Goal: Information Seeking & Learning: Find specific fact

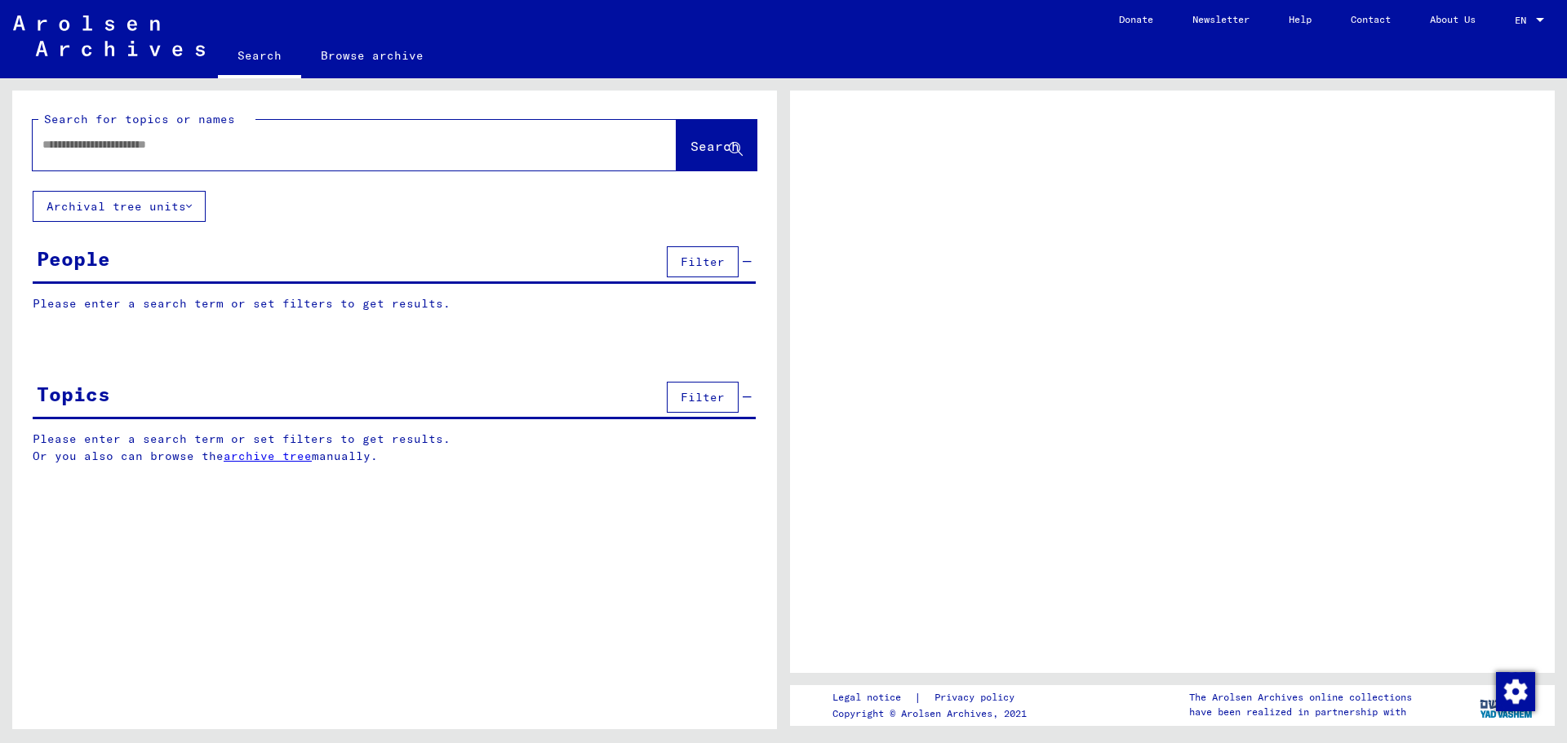
click at [192, 153] on input "text" at bounding box center [339, 144] width 595 height 17
type input "**********"
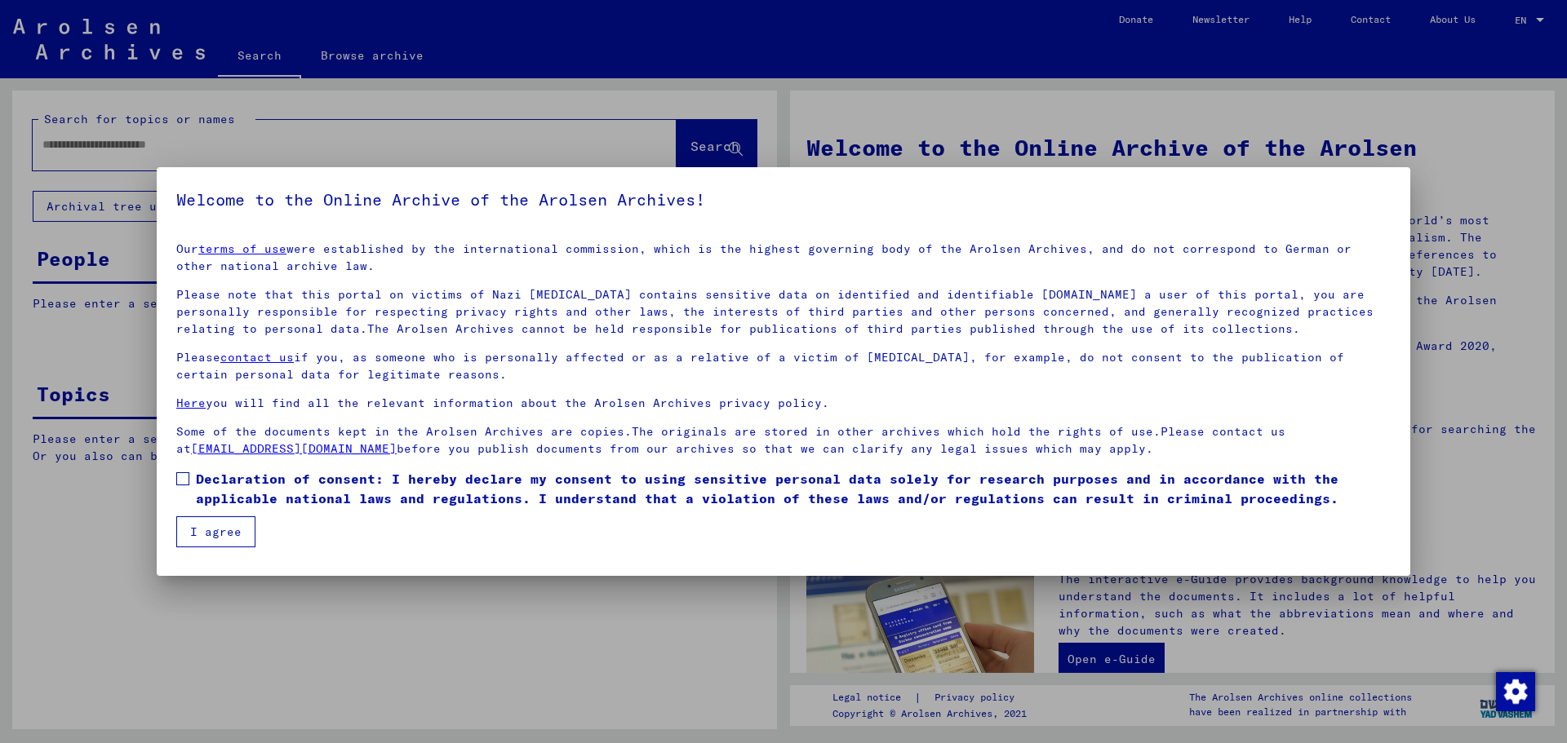
click at [238, 511] on mat-checkbox "Declaration of consent: I hereby declare my consent to using sensitive personal…" at bounding box center [783, 492] width 1214 height 47
click at [198, 481] on span "Declaration of consent: I hereby declare my consent to using sensitive personal…" at bounding box center [793, 488] width 1195 height 39
click at [204, 521] on button "I agree" at bounding box center [215, 531] width 79 height 31
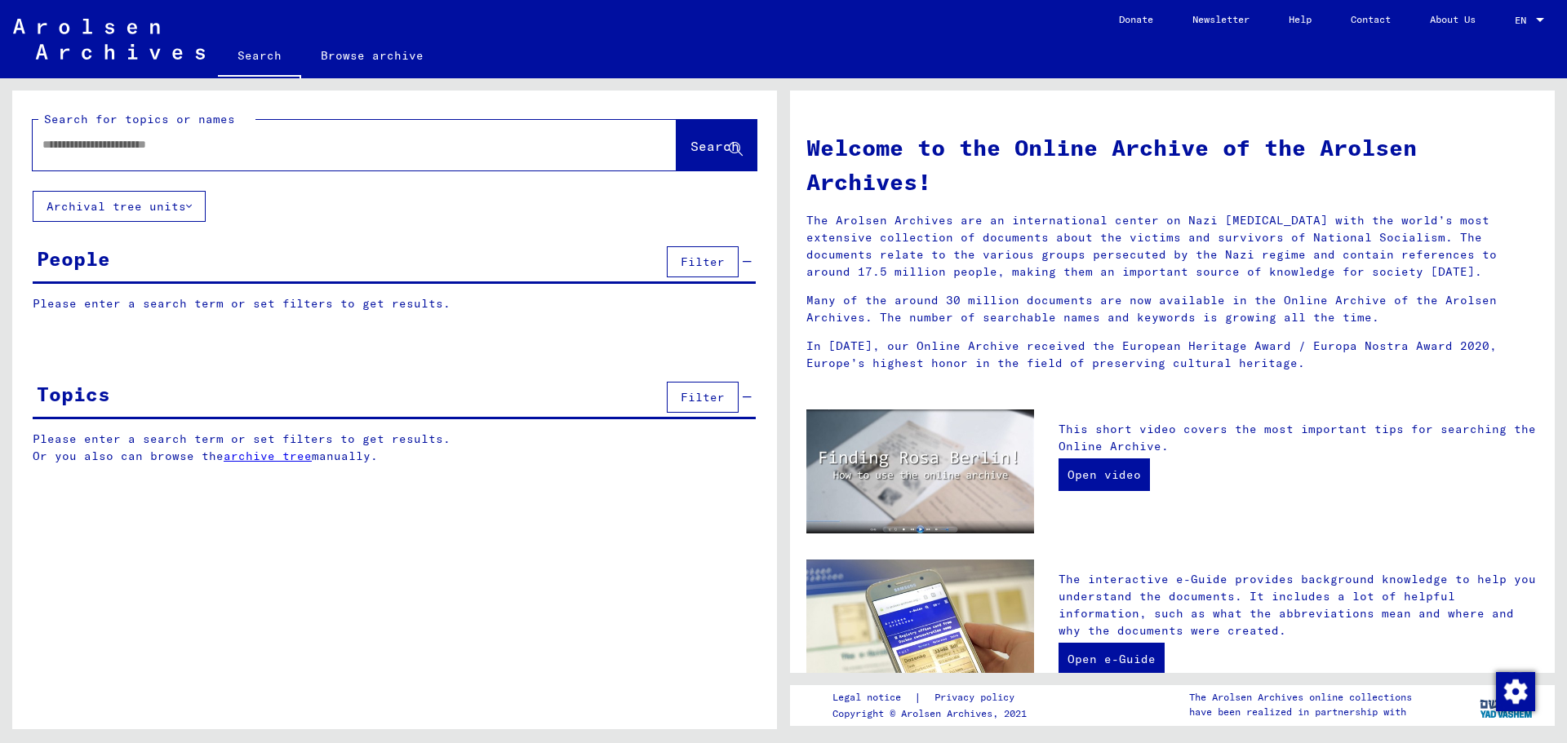
click at [111, 153] on div at bounding box center [330, 144] width 595 height 37
click at [109, 151] on input "text" at bounding box center [334, 144] width 585 height 17
type input "**********"
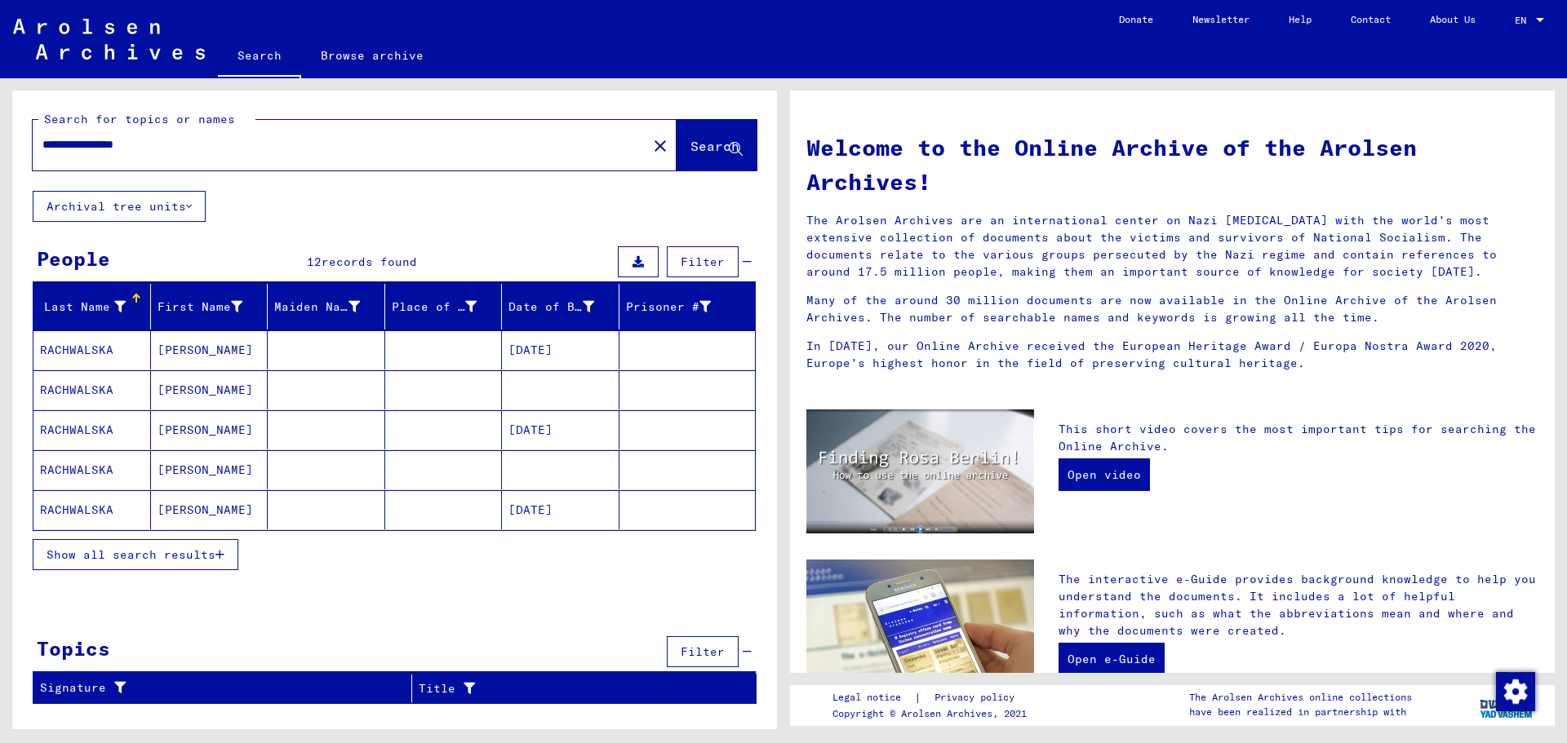
click at [171, 562] on button "Show all search results" at bounding box center [136, 554] width 206 height 31
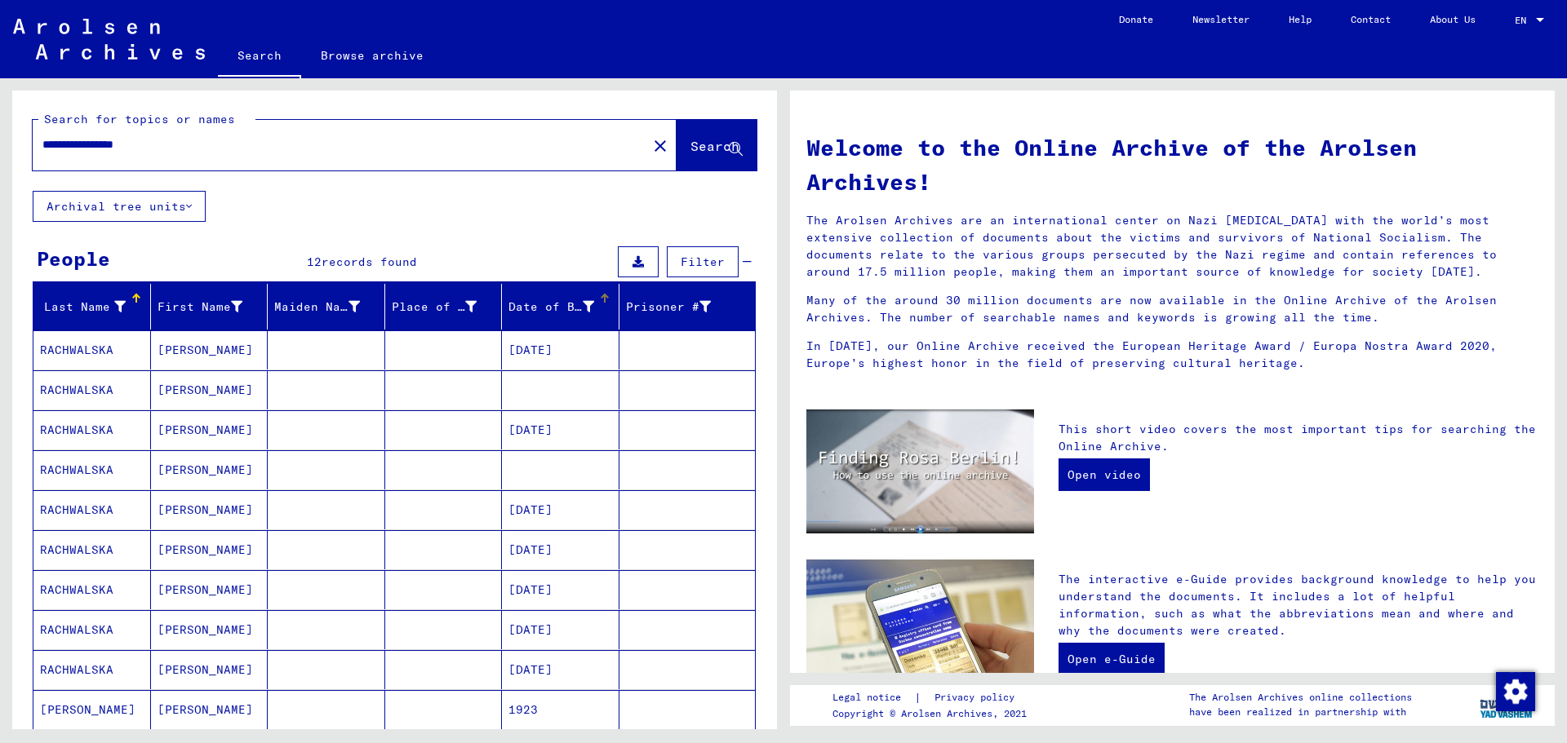
click at [547, 313] on div "Date of Birth" at bounding box center [551, 307] width 86 height 17
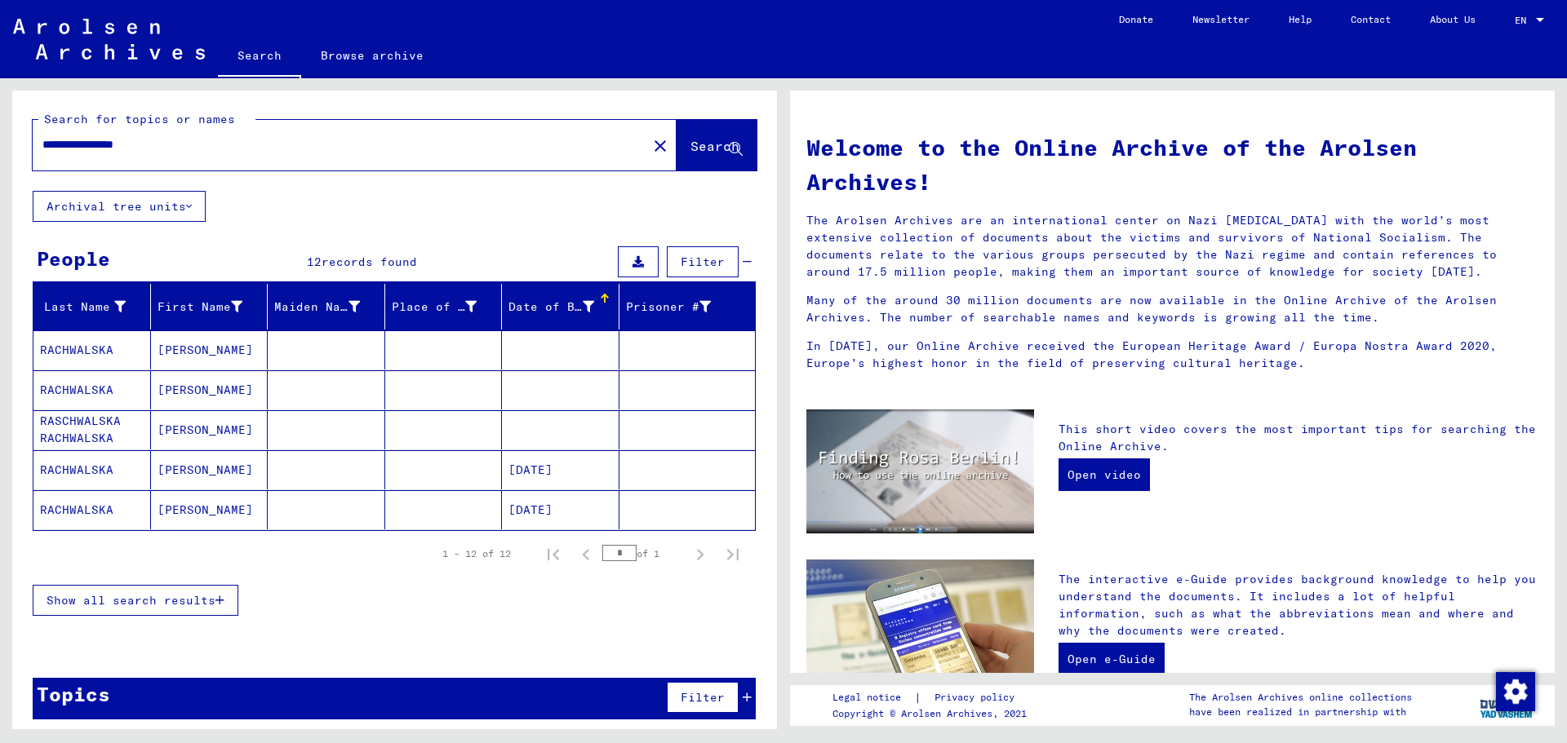
click at [388, 480] on mat-cell at bounding box center [443, 469] width 117 height 39
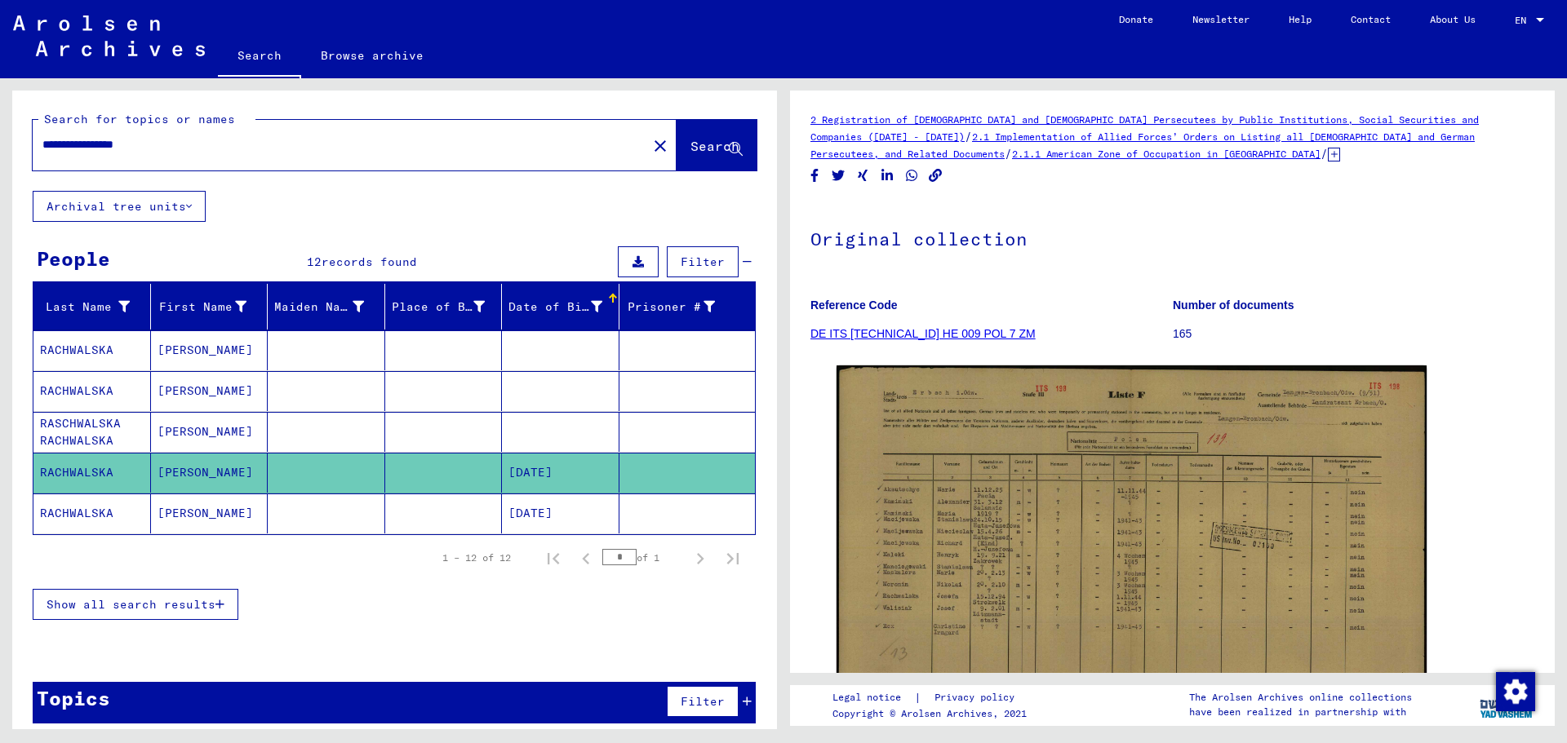
click at [206, 617] on button "Show all search results" at bounding box center [136, 604] width 206 height 31
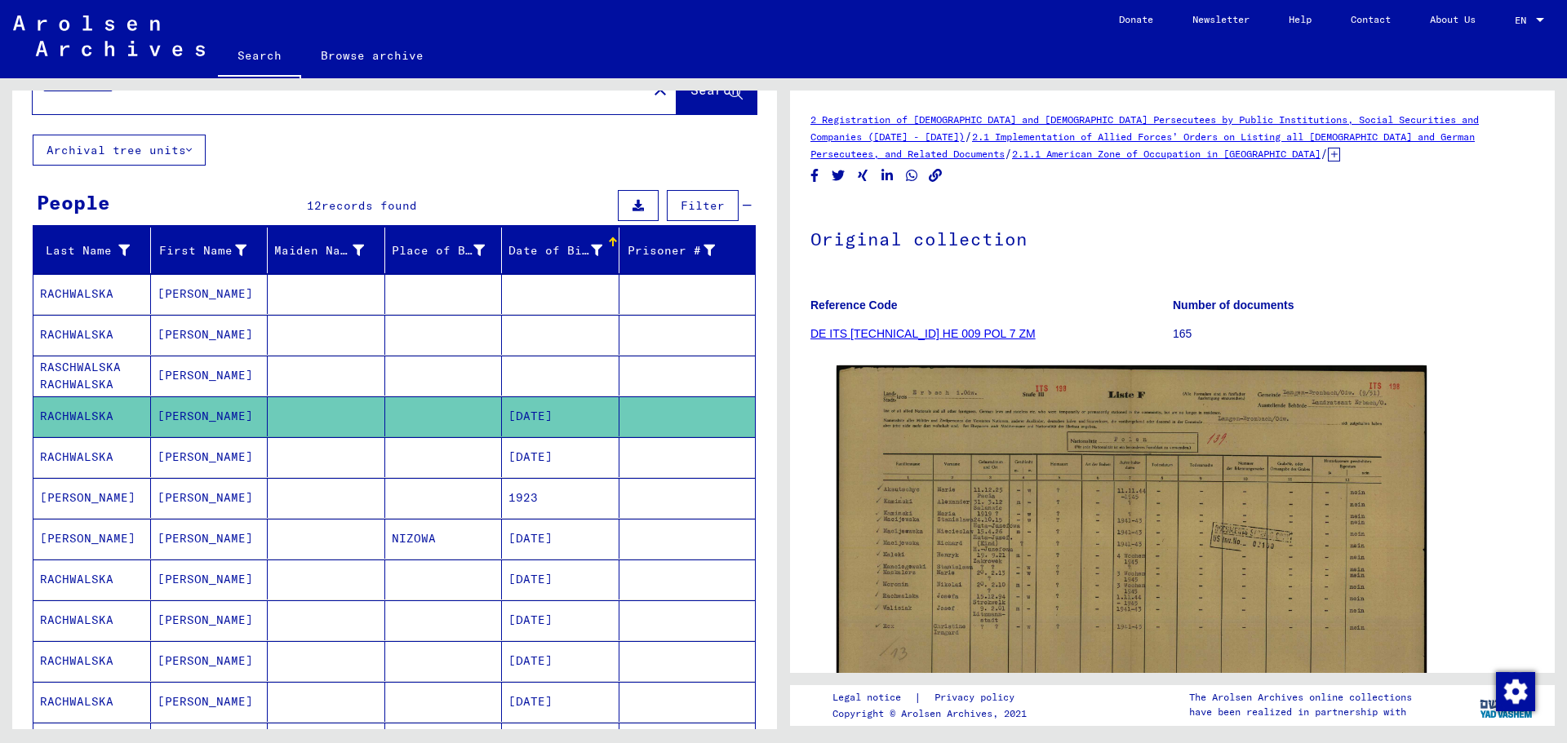
scroll to position [163, 0]
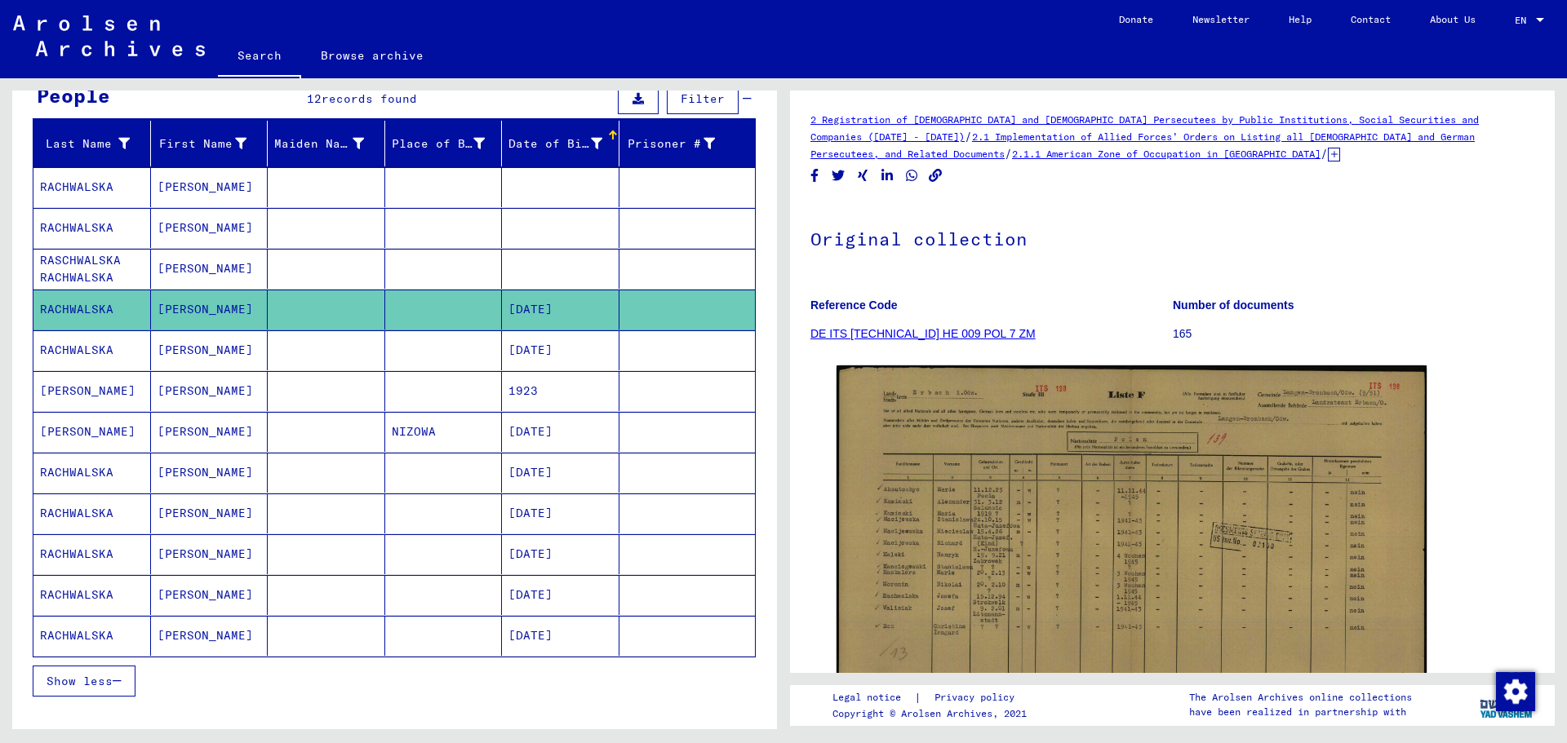
click at [550, 183] on mat-cell at bounding box center [560, 187] width 117 height 40
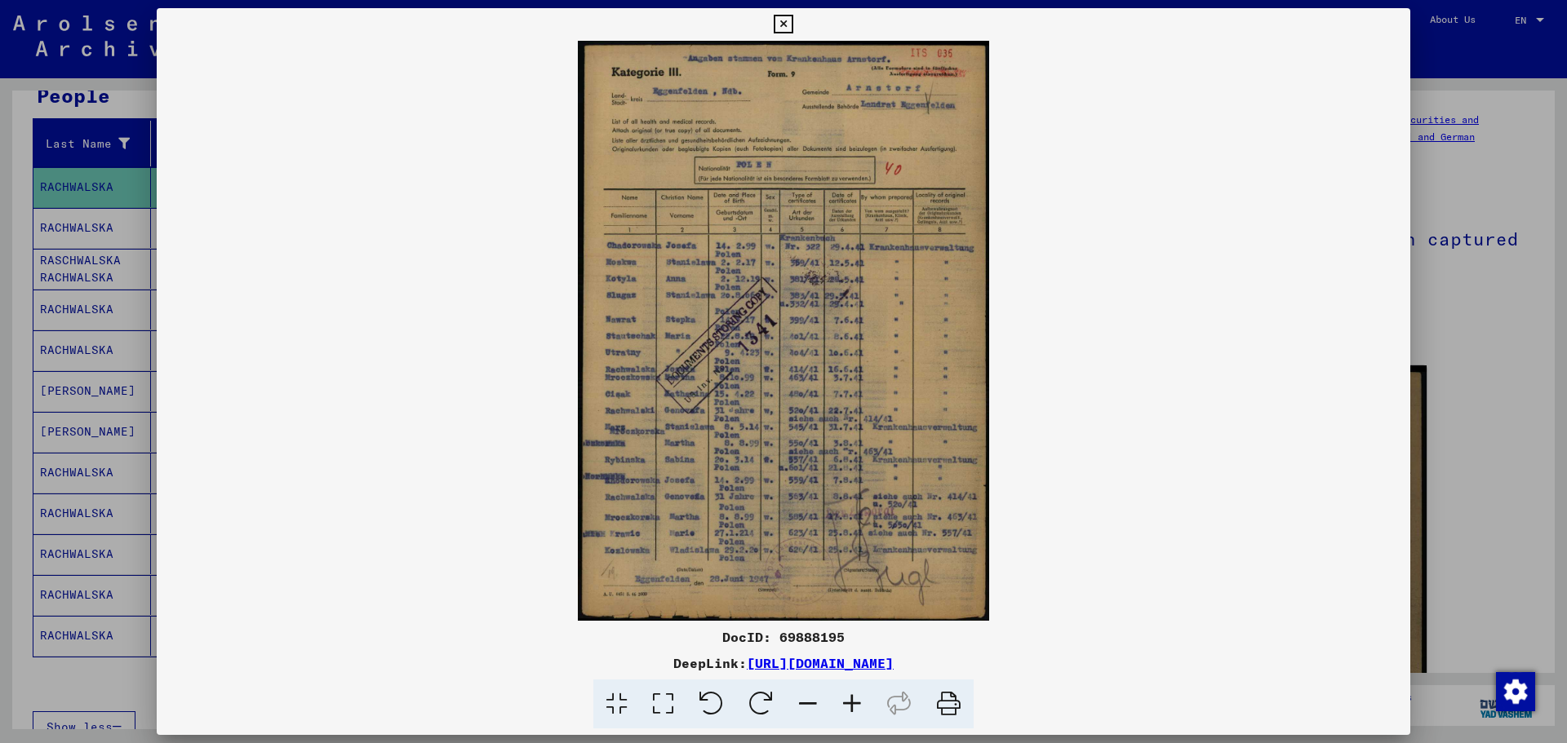
click at [649, 698] on icon at bounding box center [663, 705] width 47 height 50
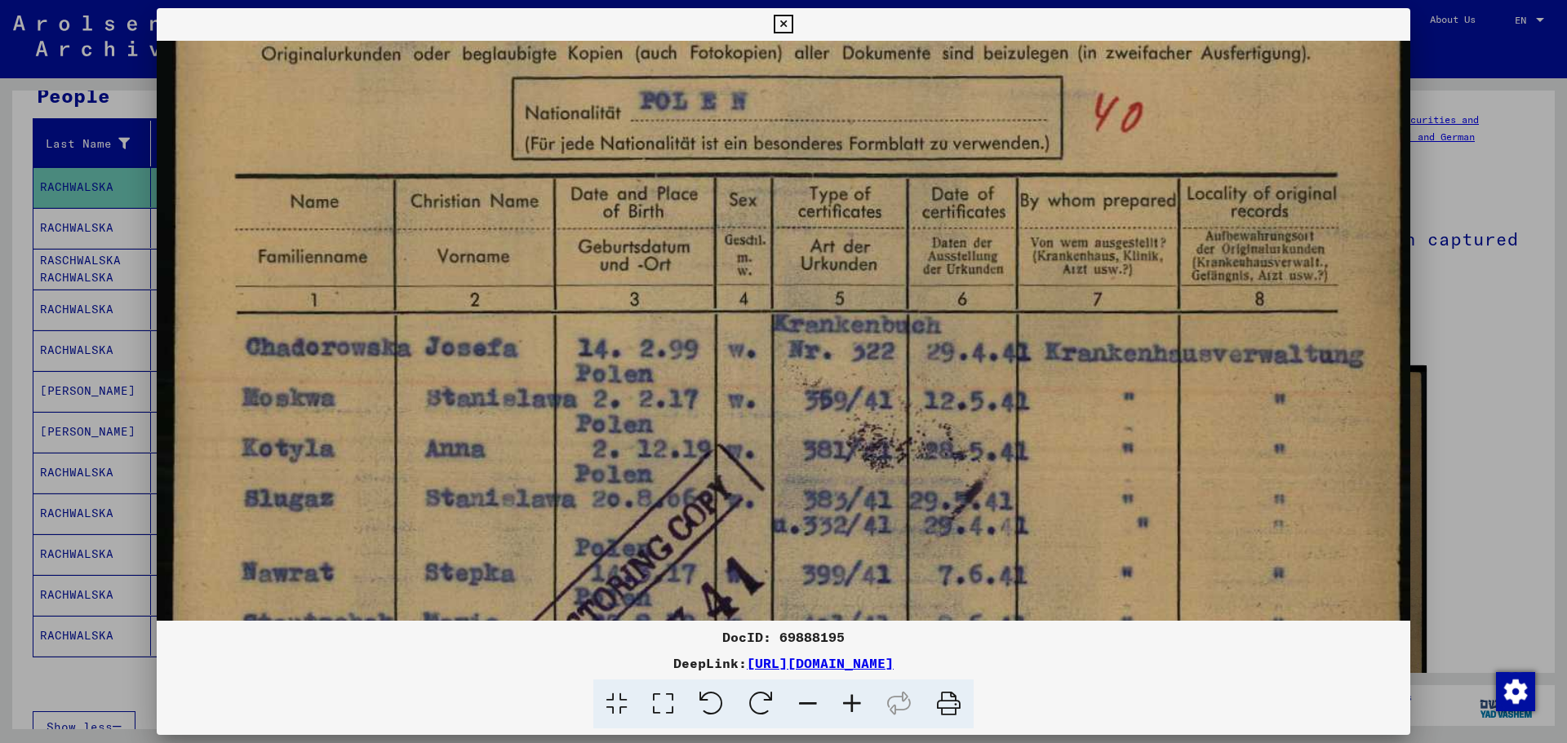
drag, startPoint x: 718, startPoint y: 379, endPoint x: 738, endPoint y: 115, distance: 265.1
click at [738, 115] on img at bounding box center [783, 607] width 1253 height 1766
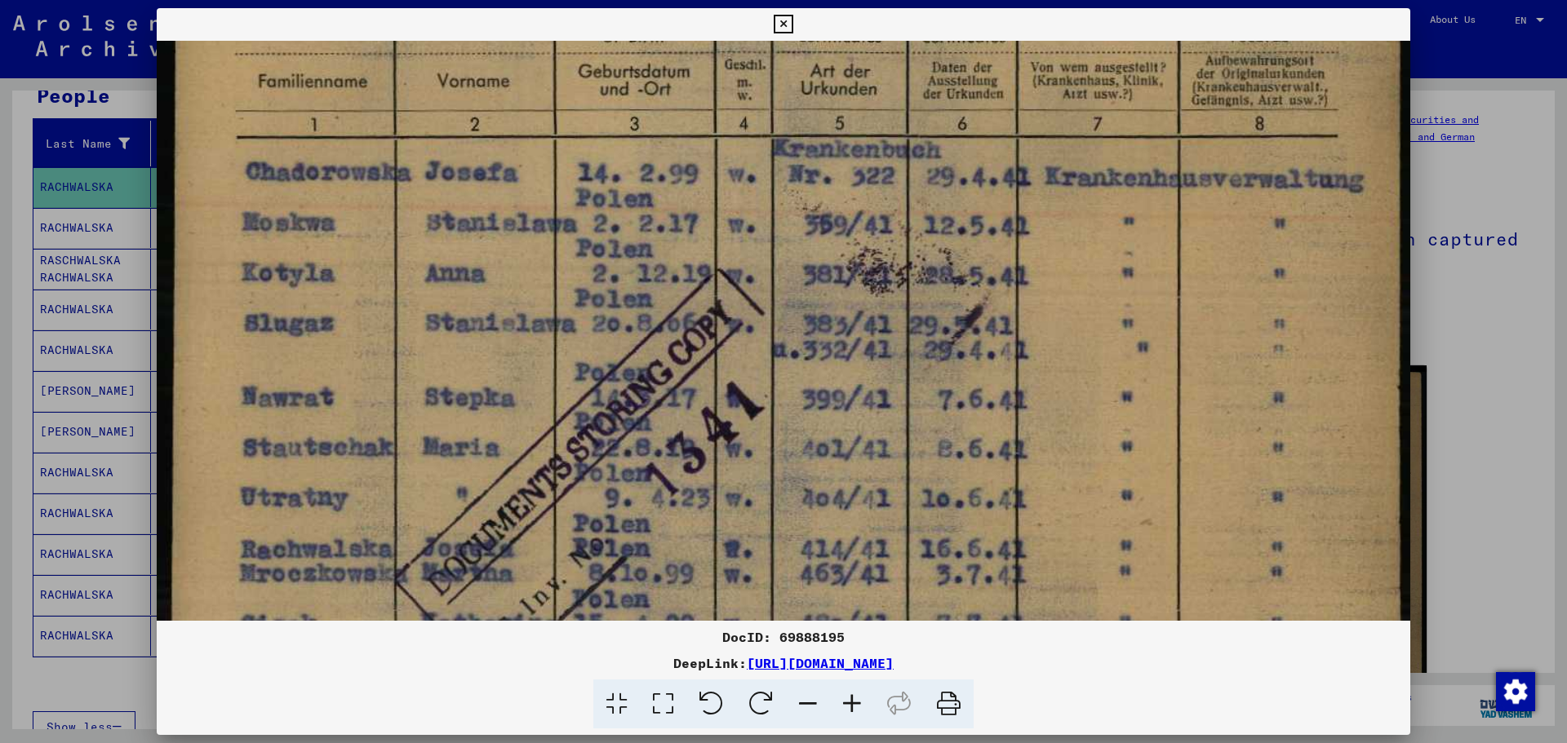
drag, startPoint x: 690, startPoint y: 380, endPoint x: 682, endPoint y: 212, distance: 168.3
click at [682, 212] on img at bounding box center [783, 432] width 1253 height 1766
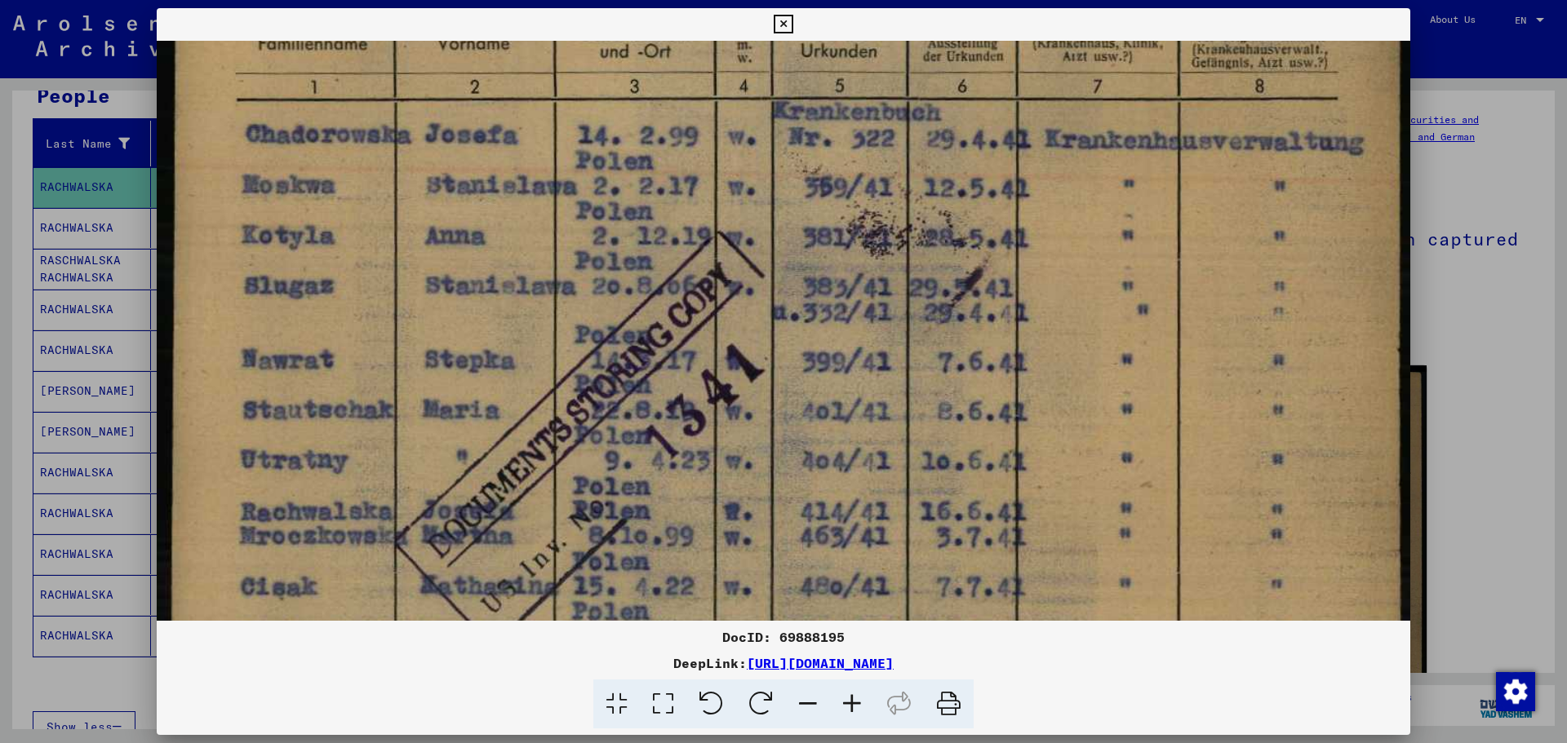
scroll to position [536, 0]
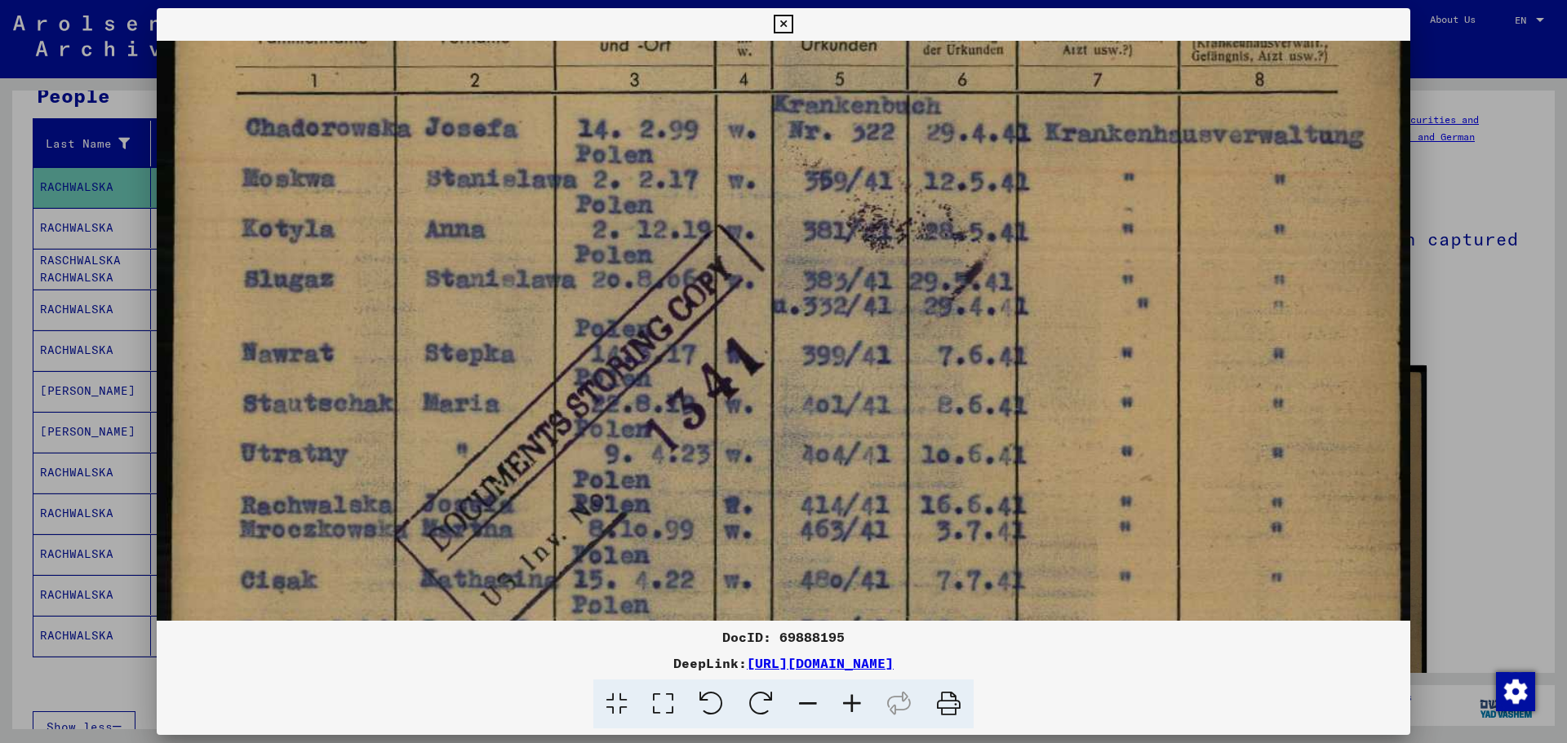
drag, startPoint x: 633, startPoint y: 371, endPoint x: 633, endPoint y: 327, distance: 44.1
click at [633, 327] on img at bounding box center [783, 388] width 1253 height 1766
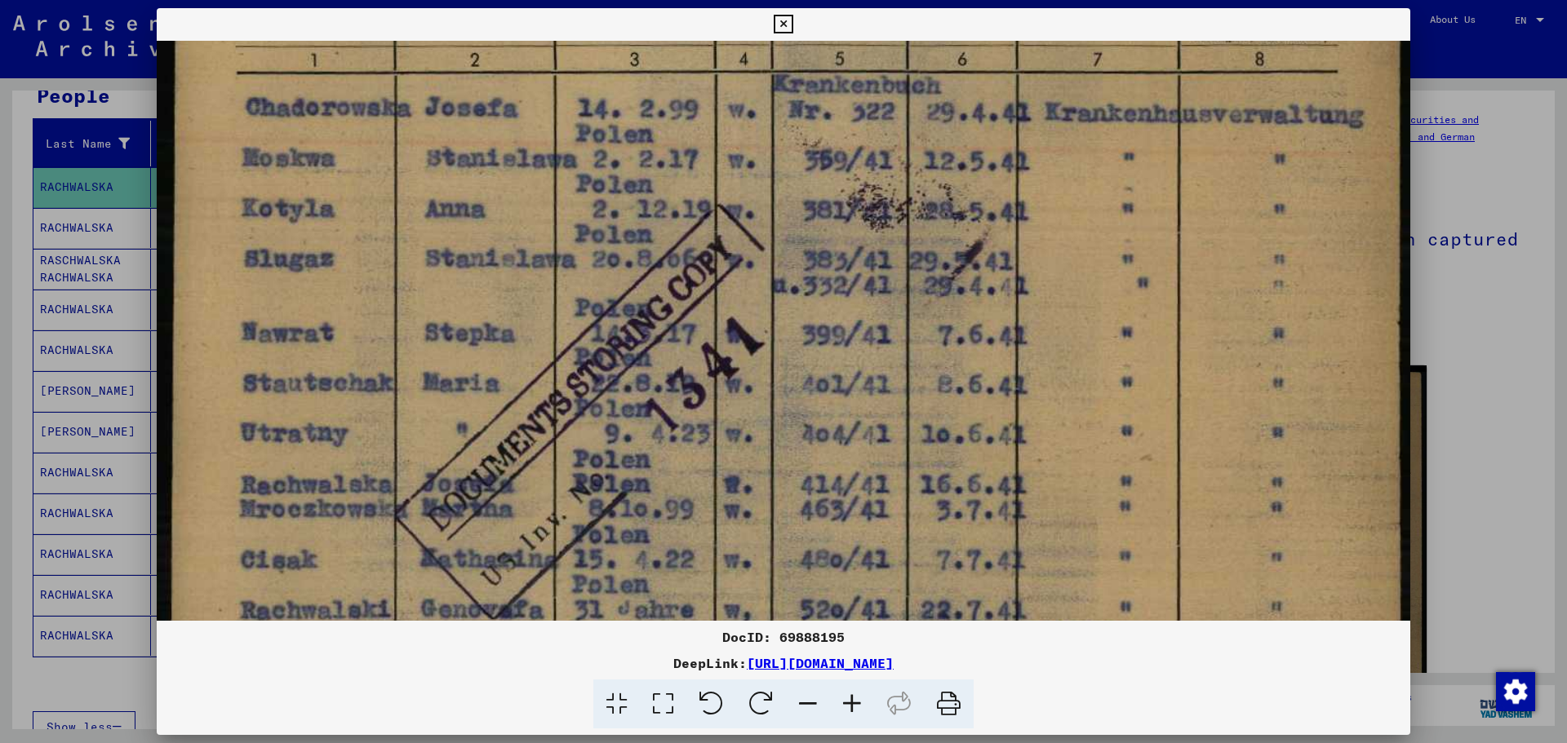
scroll to position [561, 0]
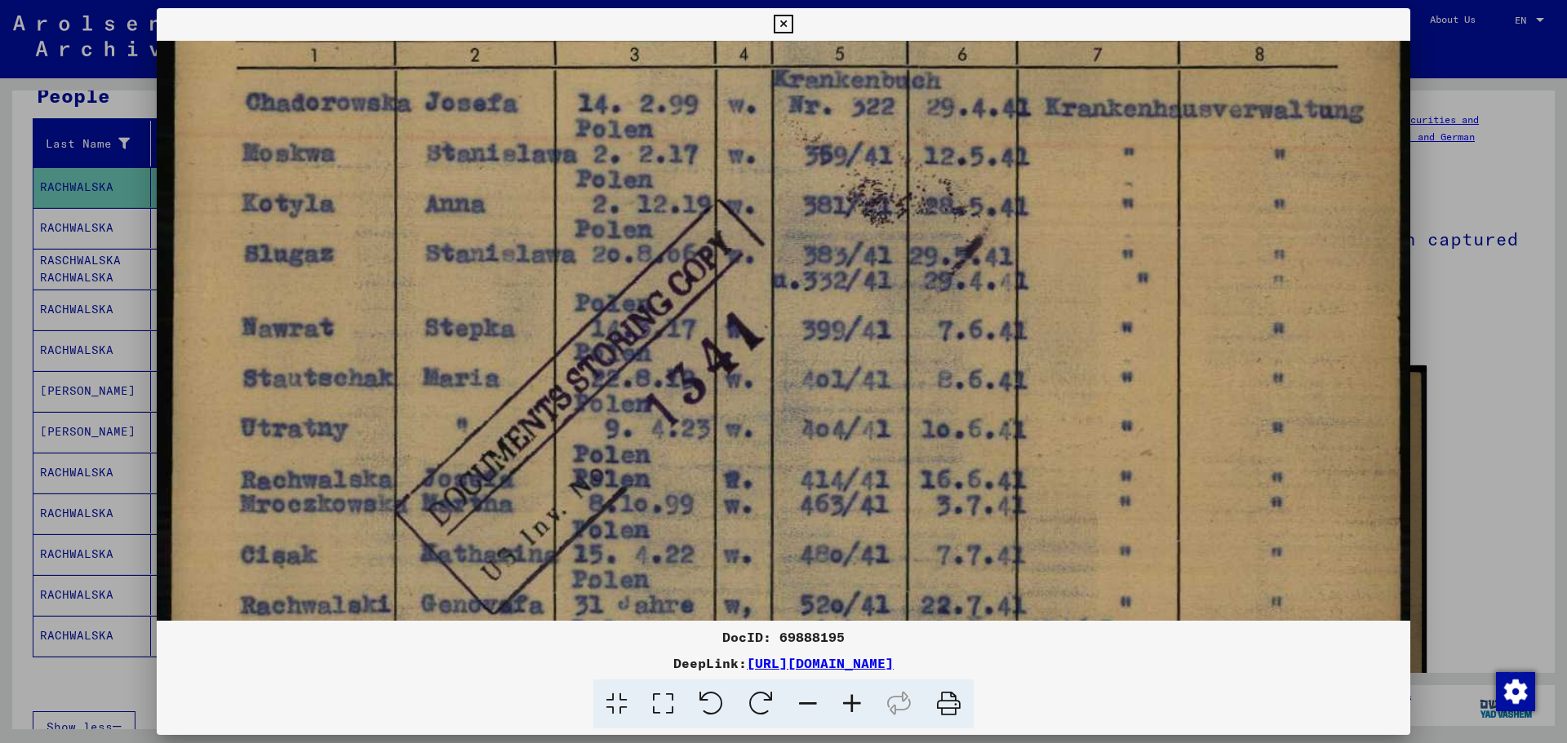
drag, startPoint x: 639, startPoint y: 537, endPoint x: 640, endPoint y: 512, distance: 24.5
click at [640, 512] on img at bounding box center [783, 362] width 1253 height 1766
click at [1393, 252] on img at bounding box center [783, 362] width 1253 height 1766
click at [1416, 180] on div at bounding box center [783, 371] width 1567 height 743
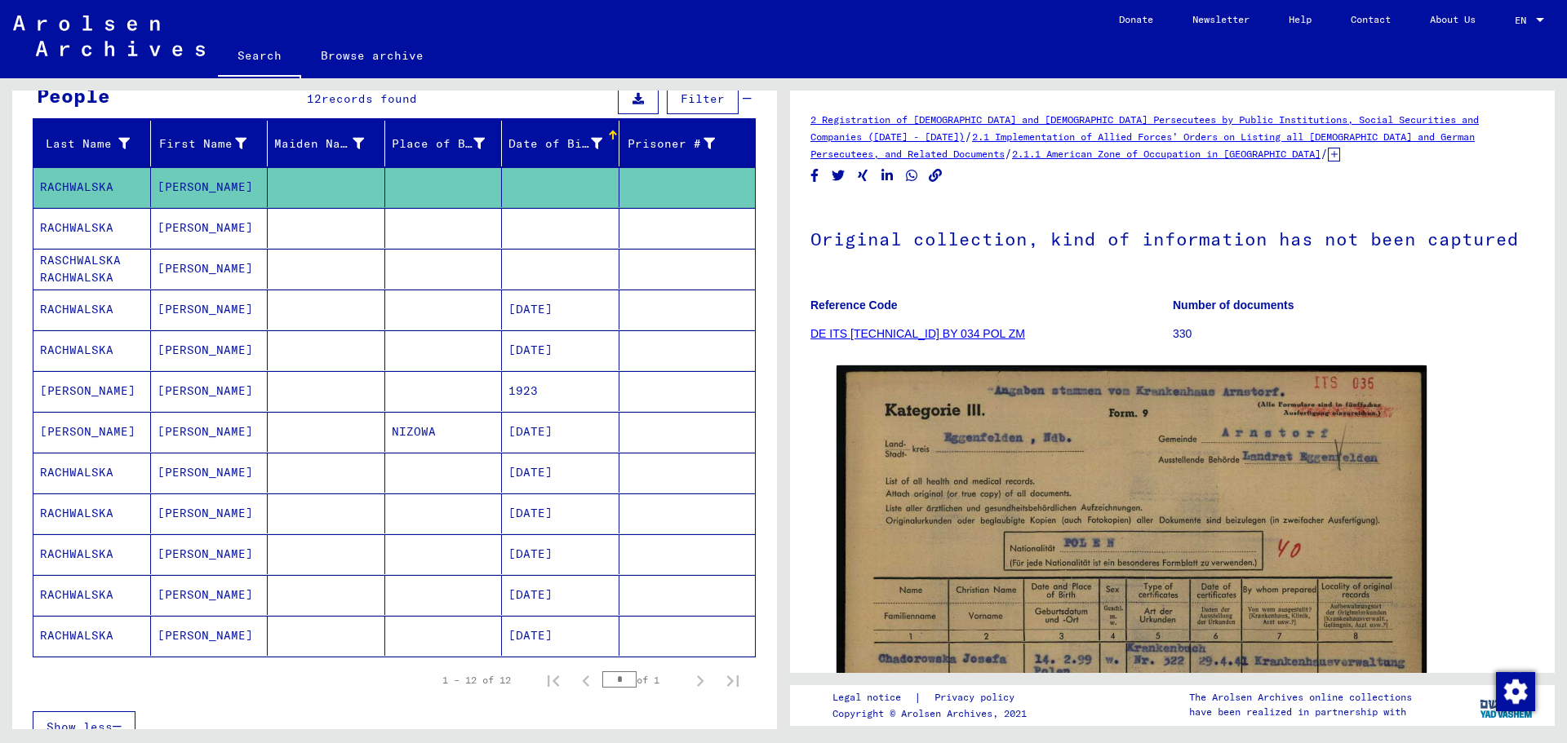
click at [545, 225] on mat-cell at bounding box center [560, 228] width 117 height 40
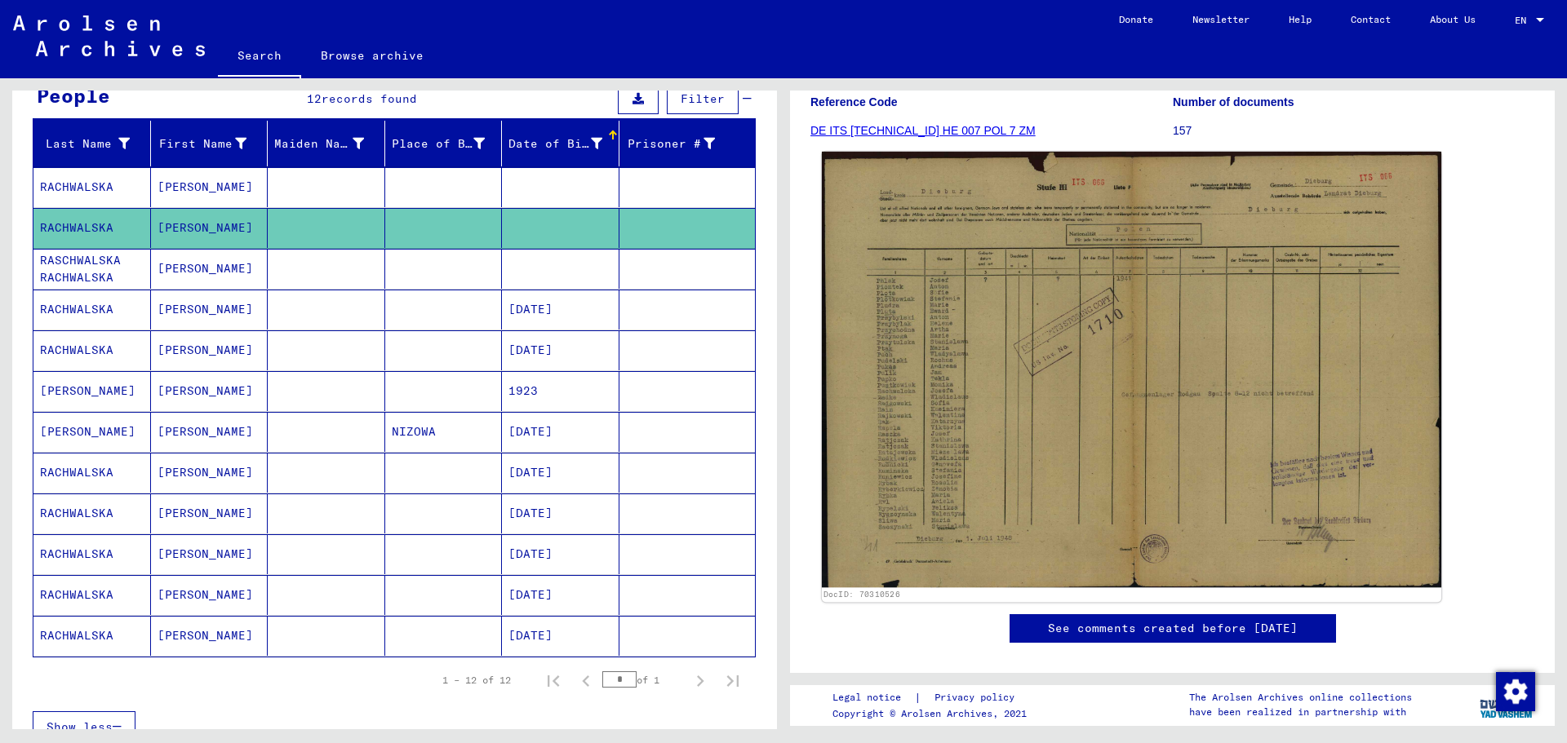
scroll to position [202, 0]
click at [1057, 274] on img at bounding box center [1131, 371] width 619 height 436
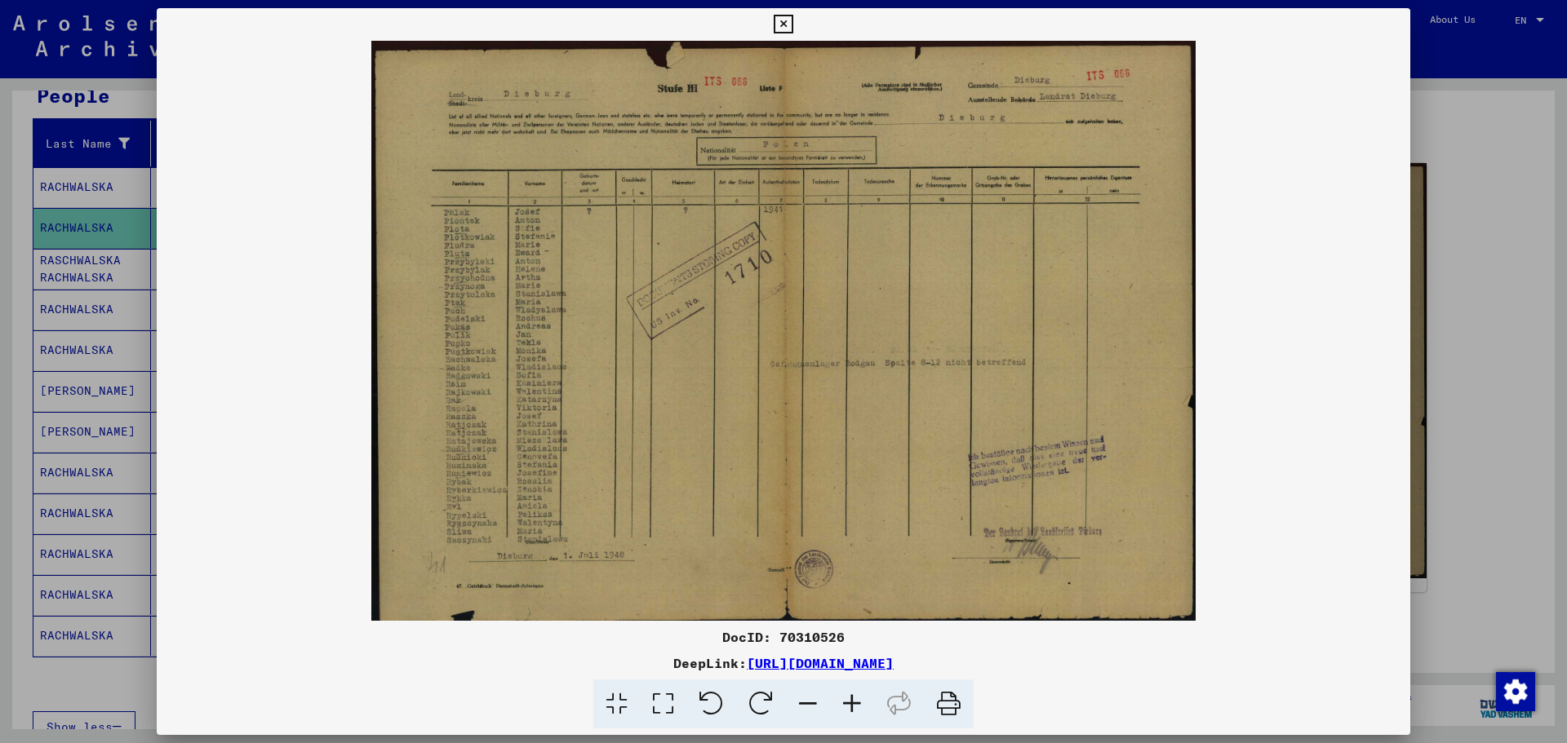
click at [669, 705] on icon at bounding box center [663, 705] width 47 height 50
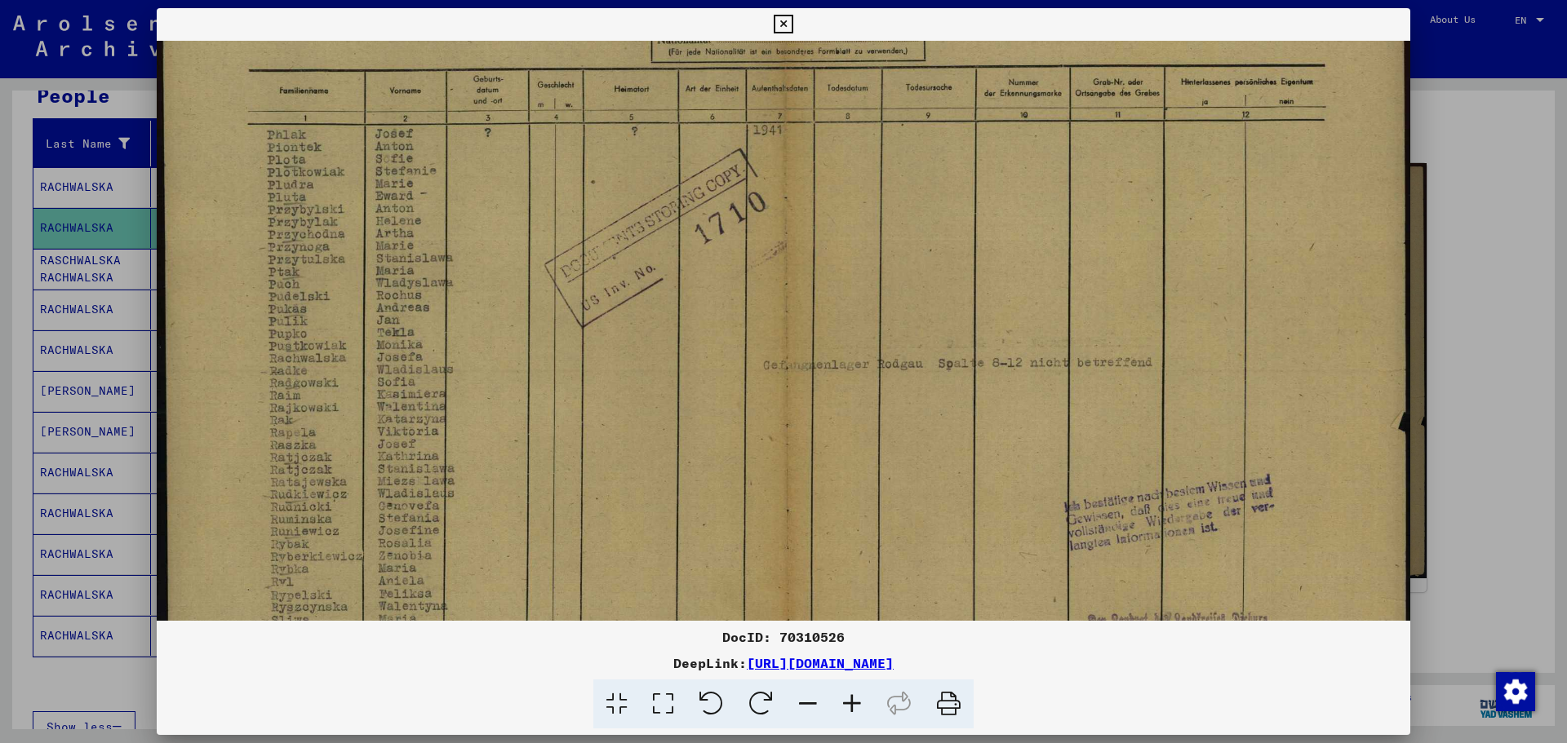
scroll to position [302, 0]
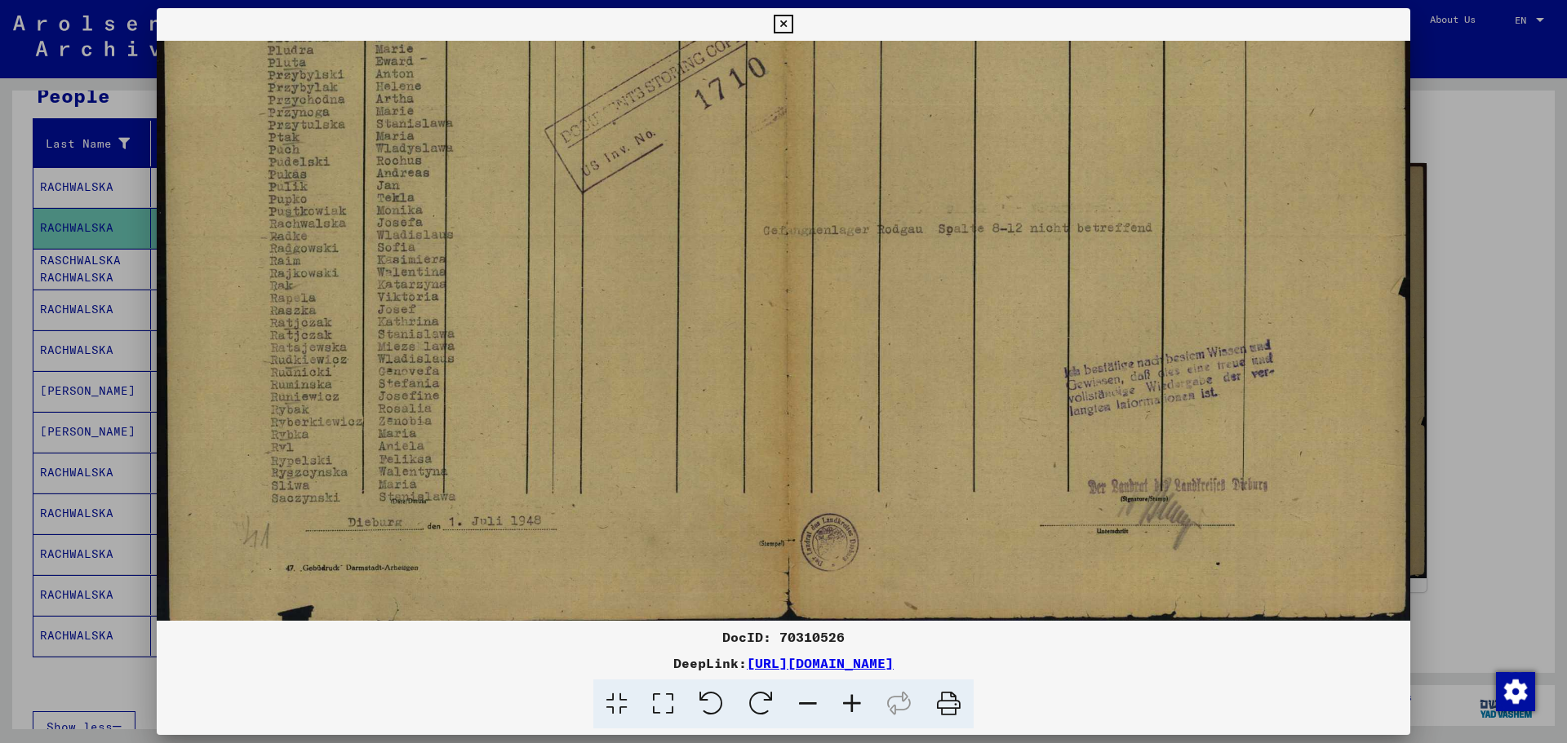
drag, startPoint x: 540, startPoint y: 461, endPoint x: 614, endPoint y: 135, distance: 334.5
click at [614, 135] on img at bounding box center [783, 180] width 1253 height 882
click at [1447, 341] on div at bounding box center [783, 371] width 1567 height 743
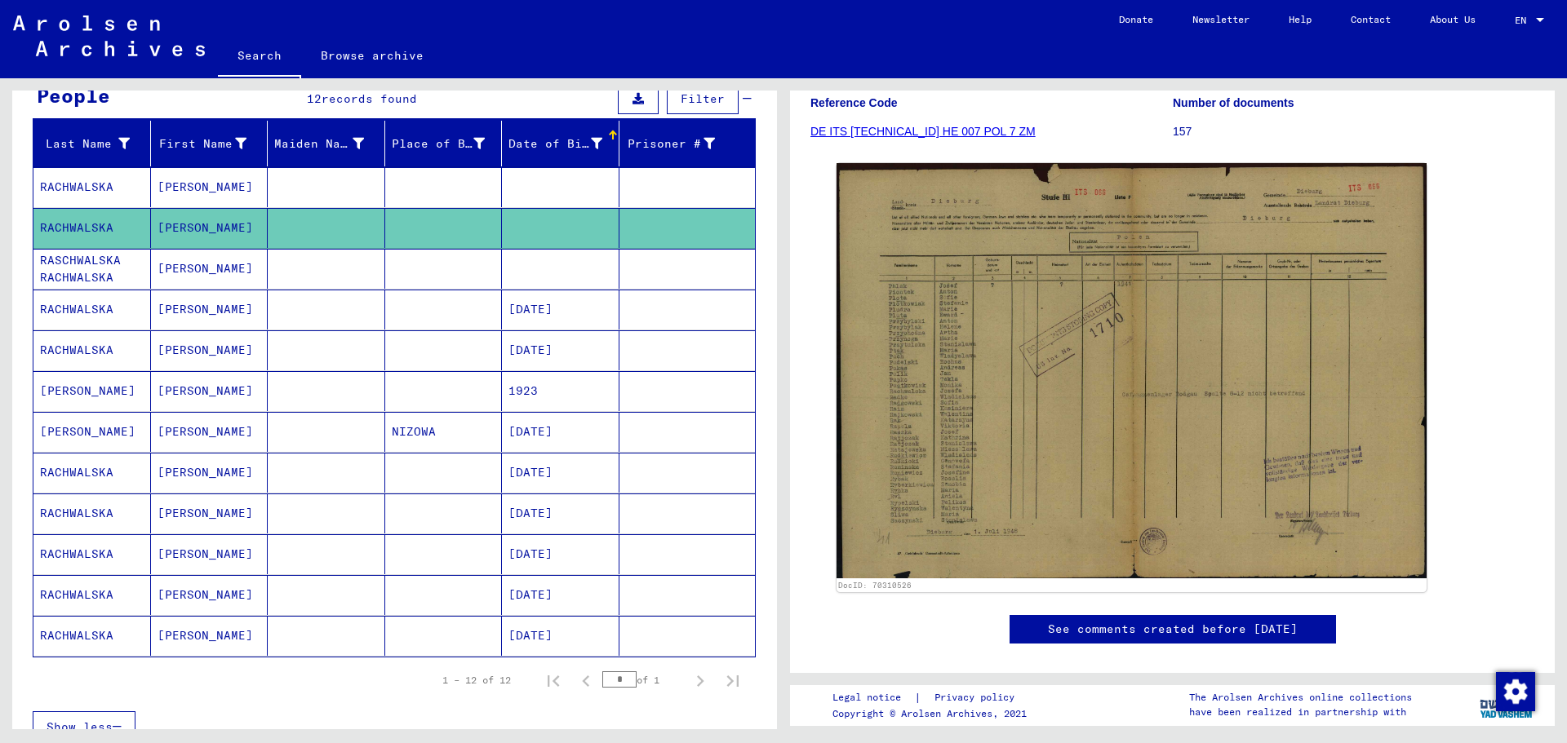
click at [516, 259] on mat-cell at bounding box center [560, 269] width 117 height 40
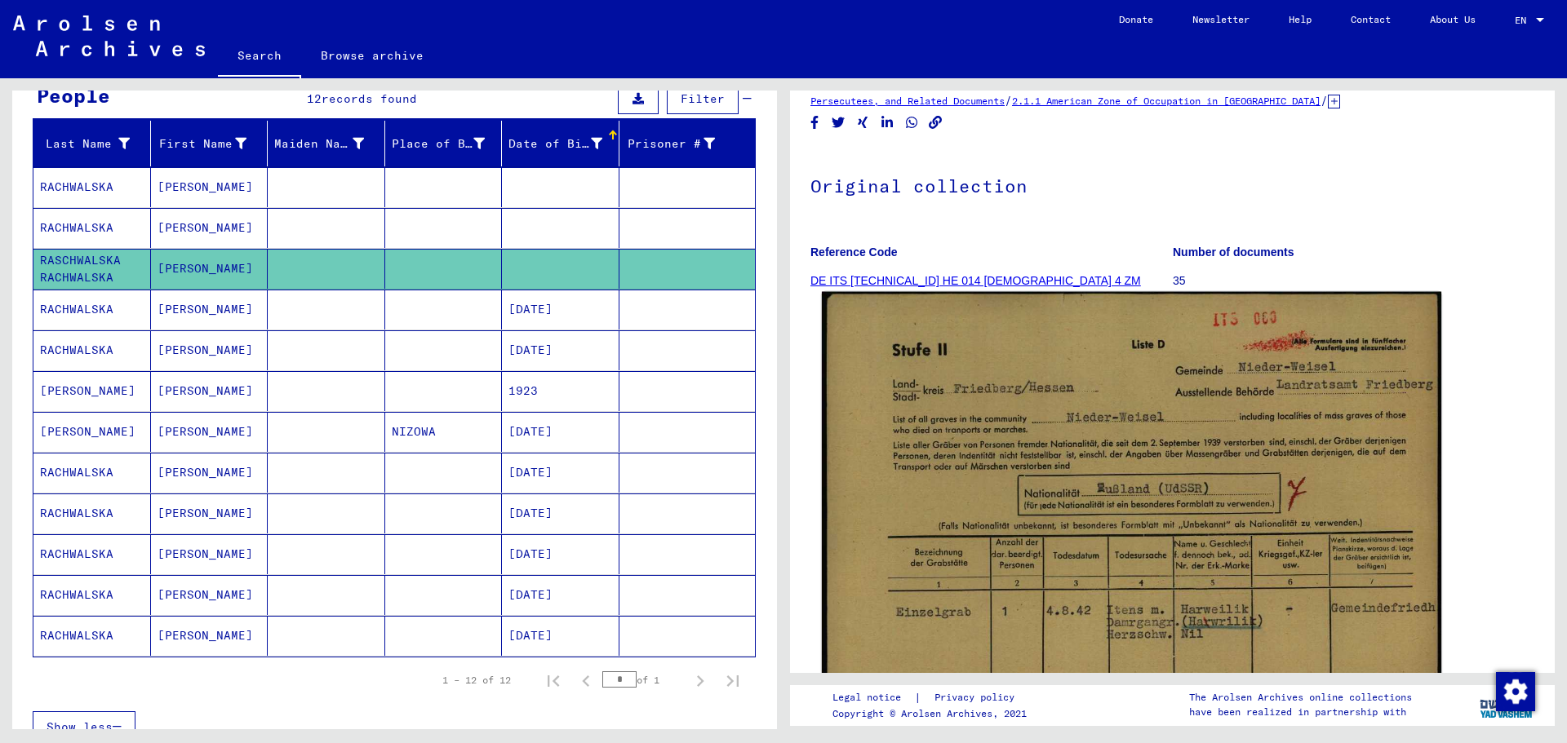
scroll to position [82, 0]
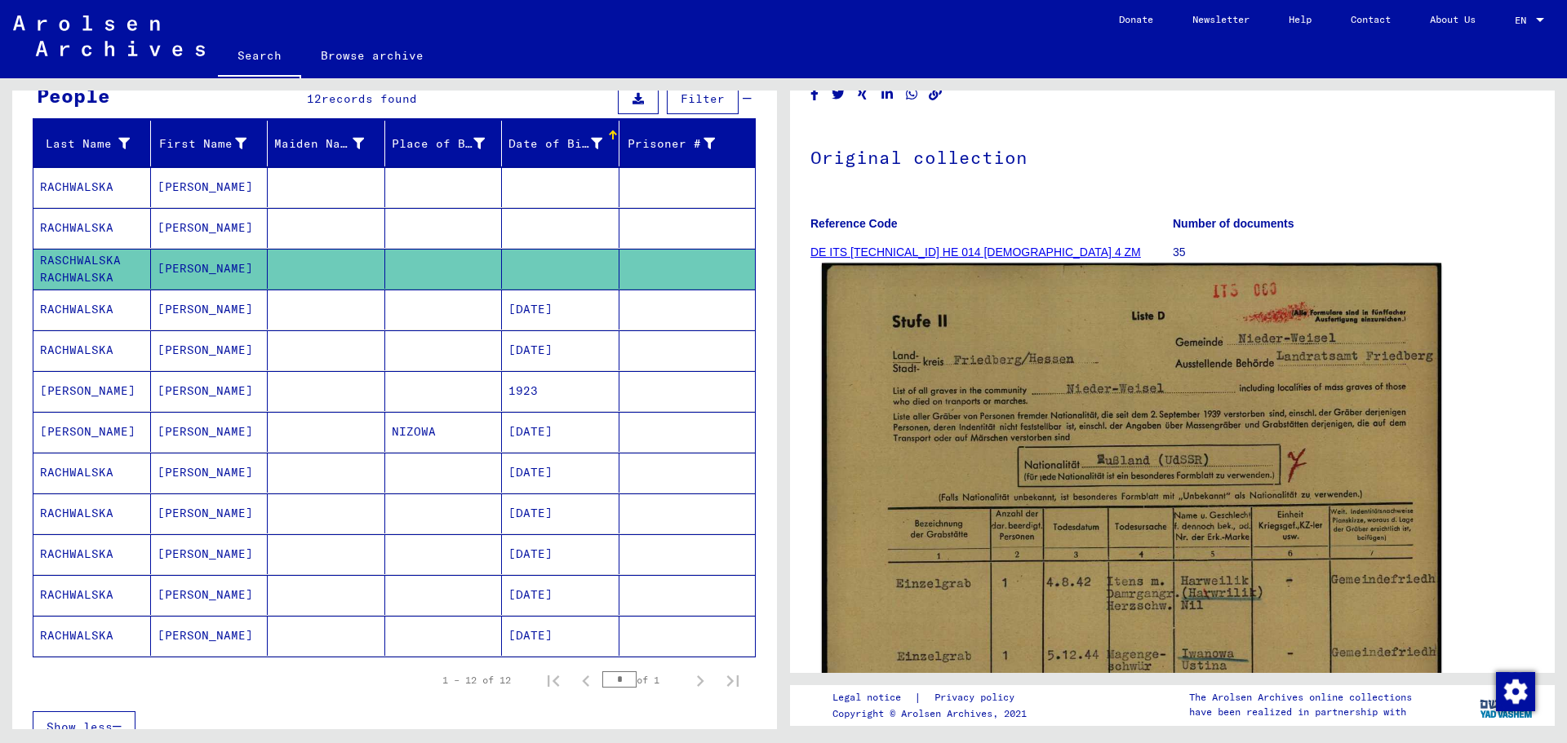
click at [1027, 401] on img at bounding box center [1131, 694] width 619 height 860
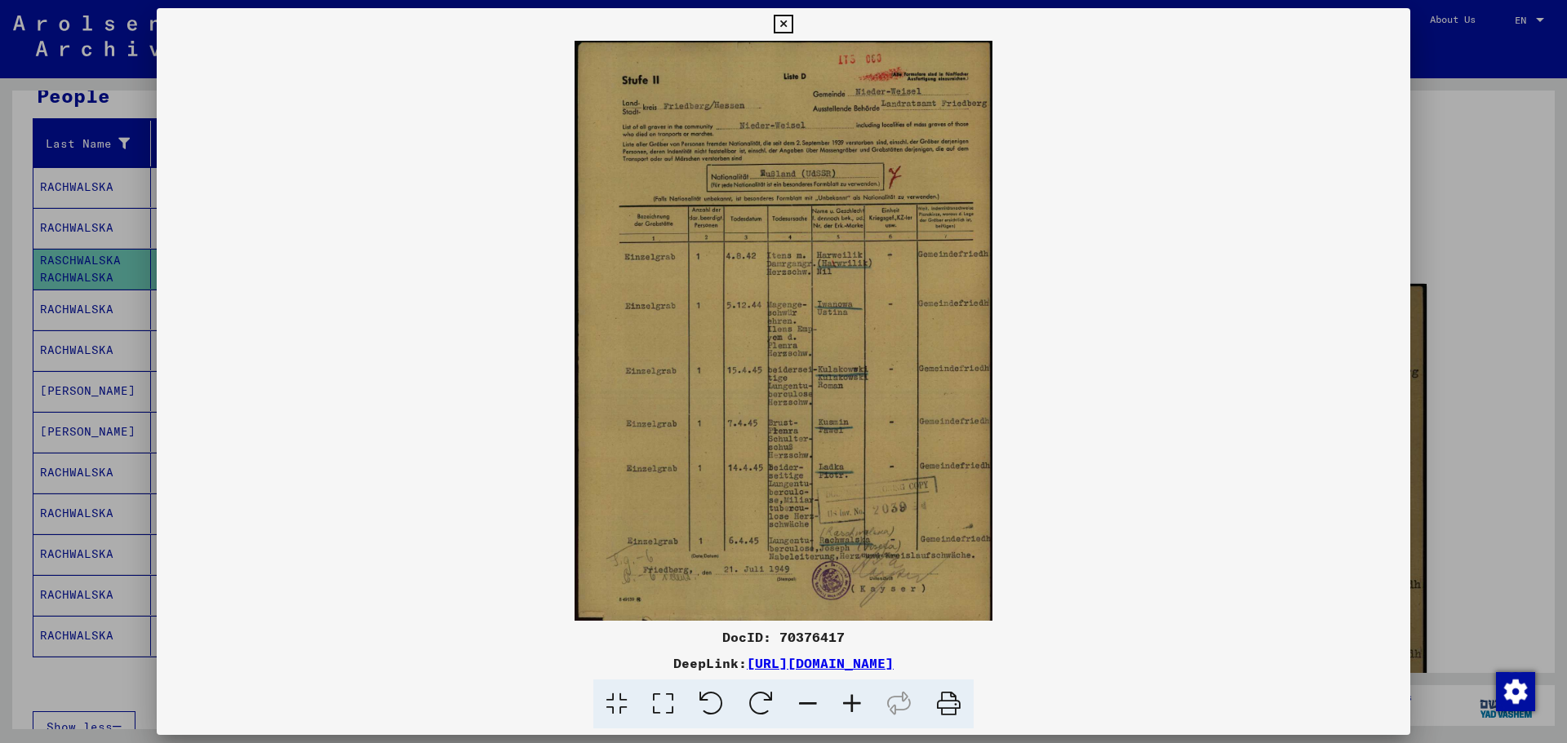
click at [676, 706] on icon at bounding box center [663, 705] width 47 height 50
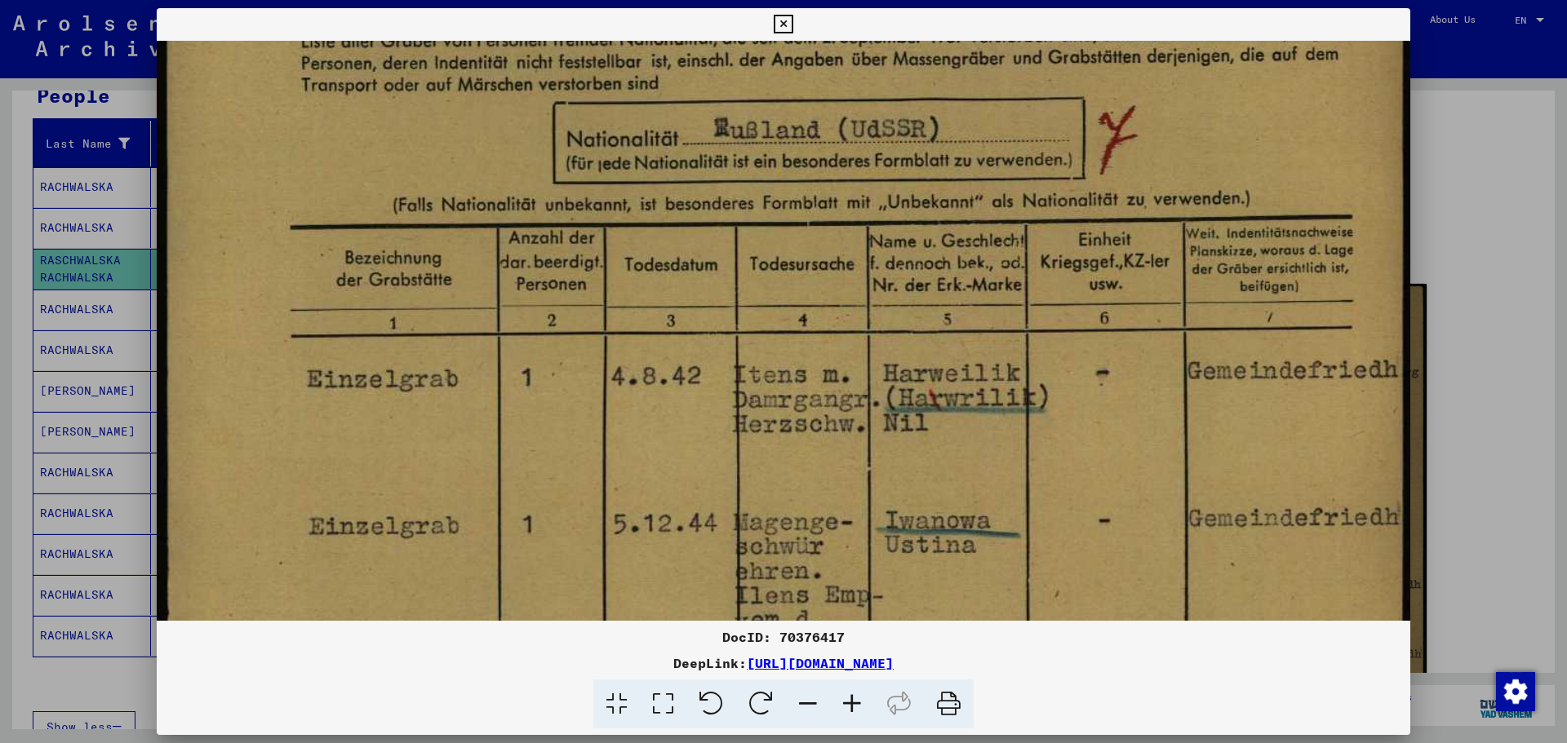
drag, startPoint x: 659, startPoint y: 182, endPoint x: 662, endPoint y: 172, distance: 10.1
click at [662, 172] on img at bounding box center [783, 601] width 1253 height 1740
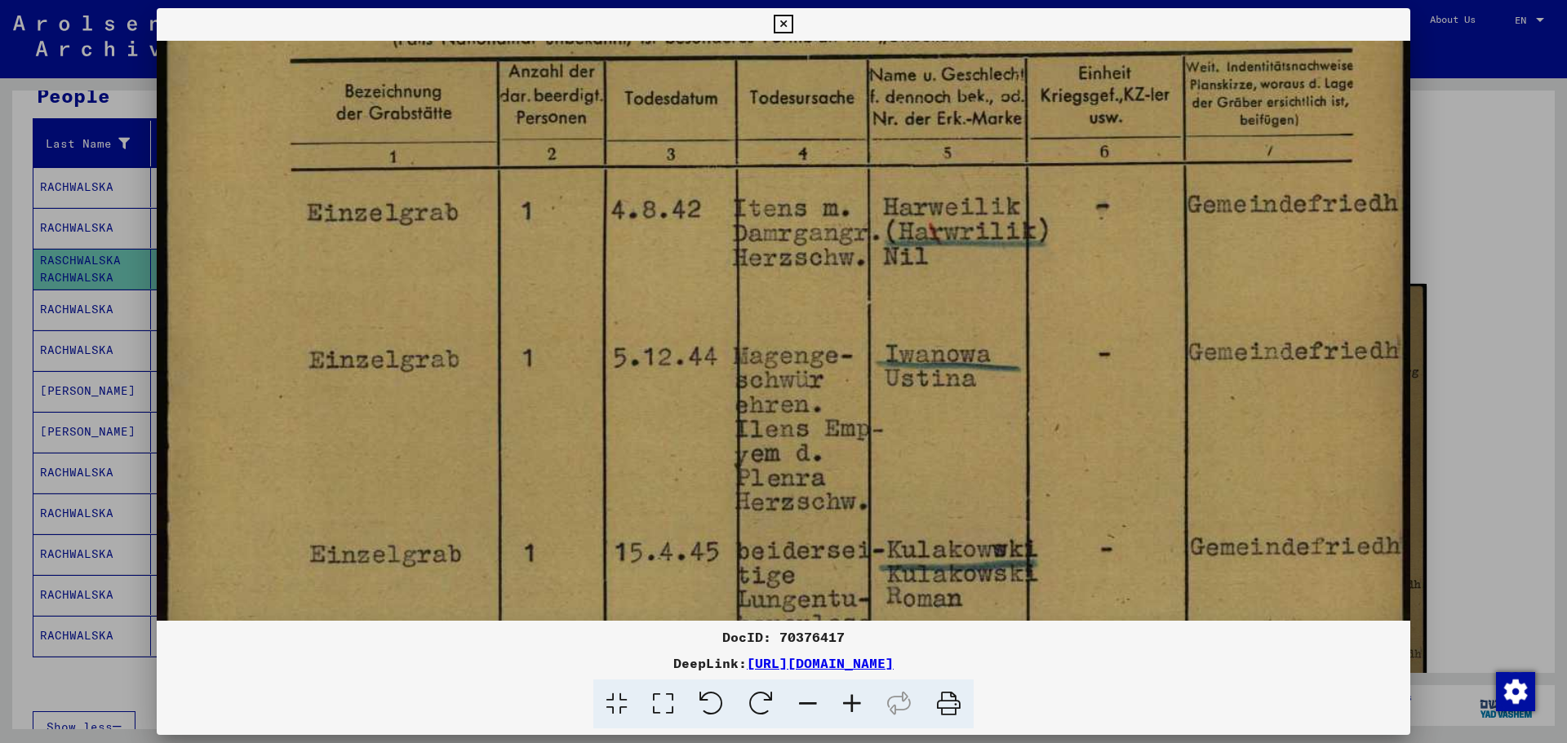
drag, startPoint x: 672, startPoint y: 317, endPoint x: 672, endPoint y: 197, distance: 119.9
click at [672, 197] on img at bounding box center [783, 434] width 1253 height 1740
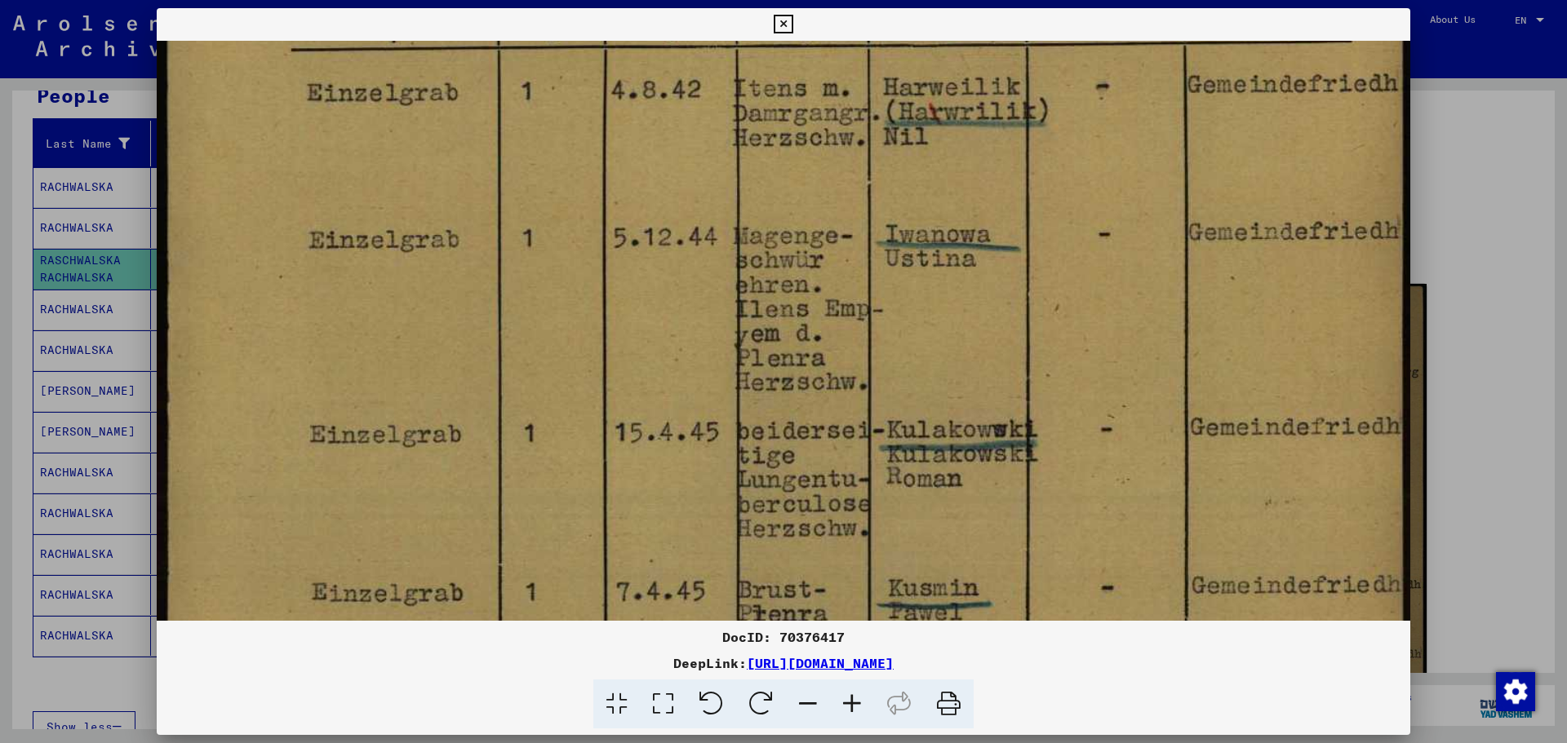
drag, startPoint x: 658, startPoint y: 304, endPoint x: 665, endPoint y: 224, distance: 80.2
click at [665, 224] on img at bounding box center [783, 314] width 1253 height 1740
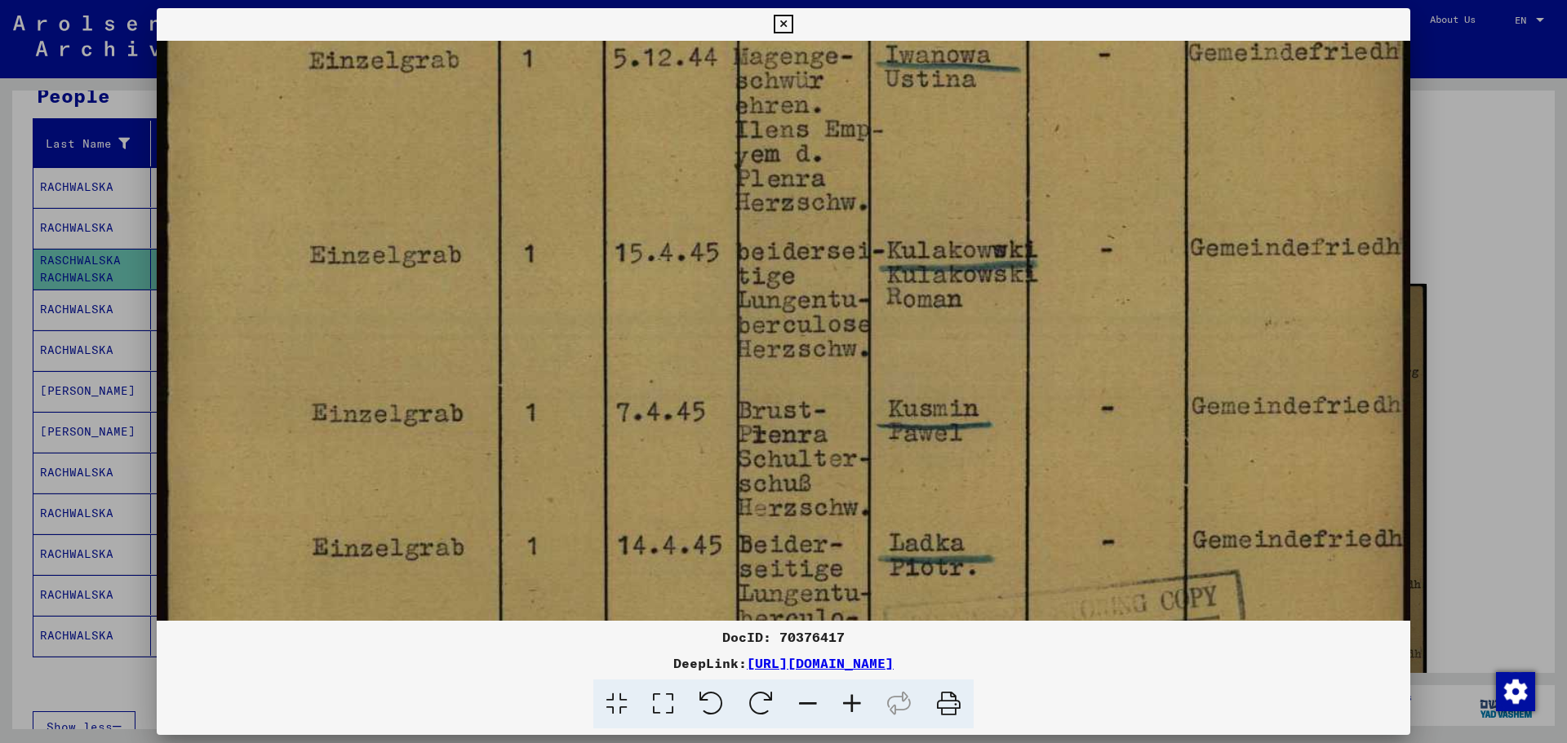
drag, startPoint x: 649, startPoint y: 369, endPoint x: 654, endPoint y: 183, distance: 186.1
click at [654, 183] on img at bounding box center [783, 135] width 1253 height 1740
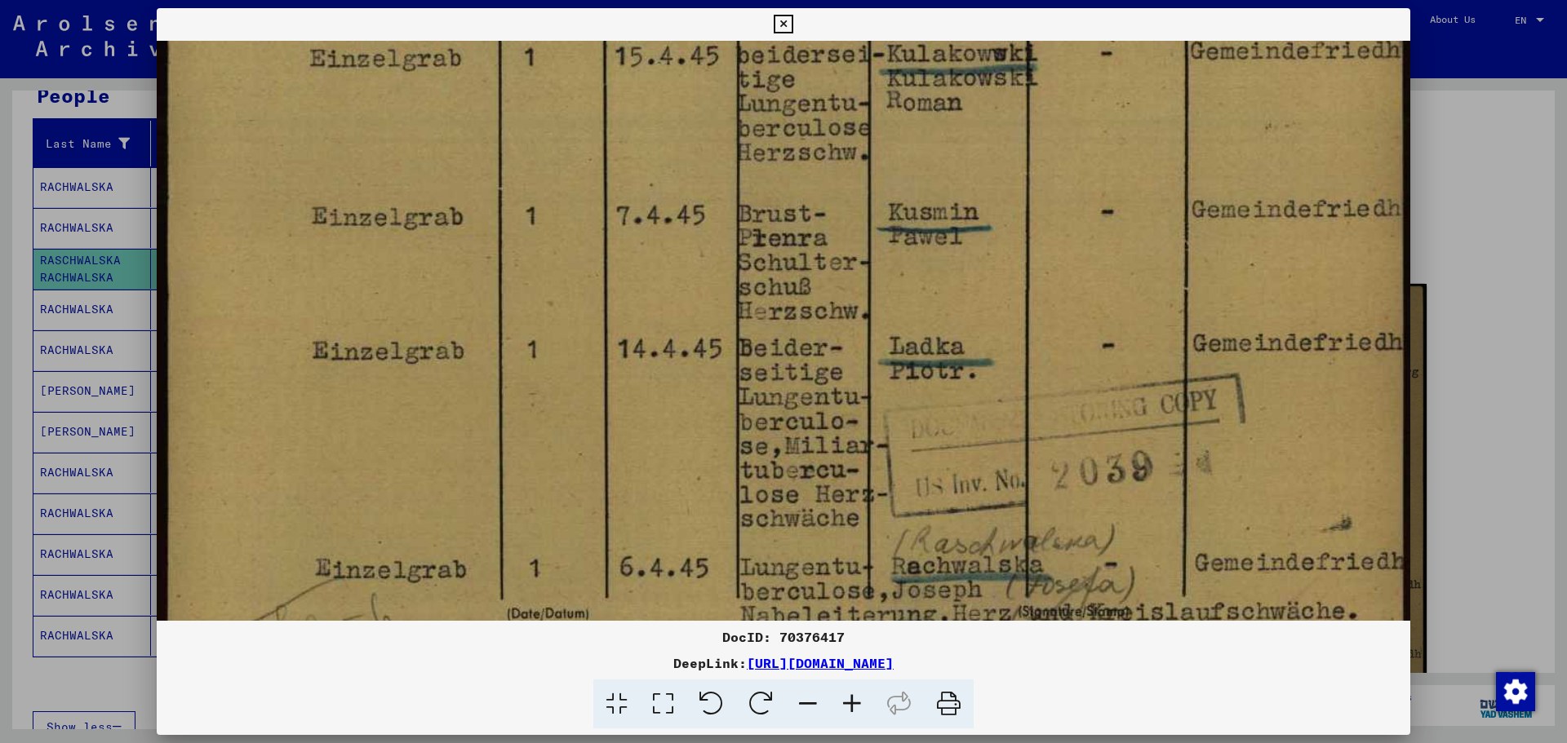
drag, startPoint x: 638, startPoint y: 176, endPoint x: 642, endPoint y: 215, distance: 39.4
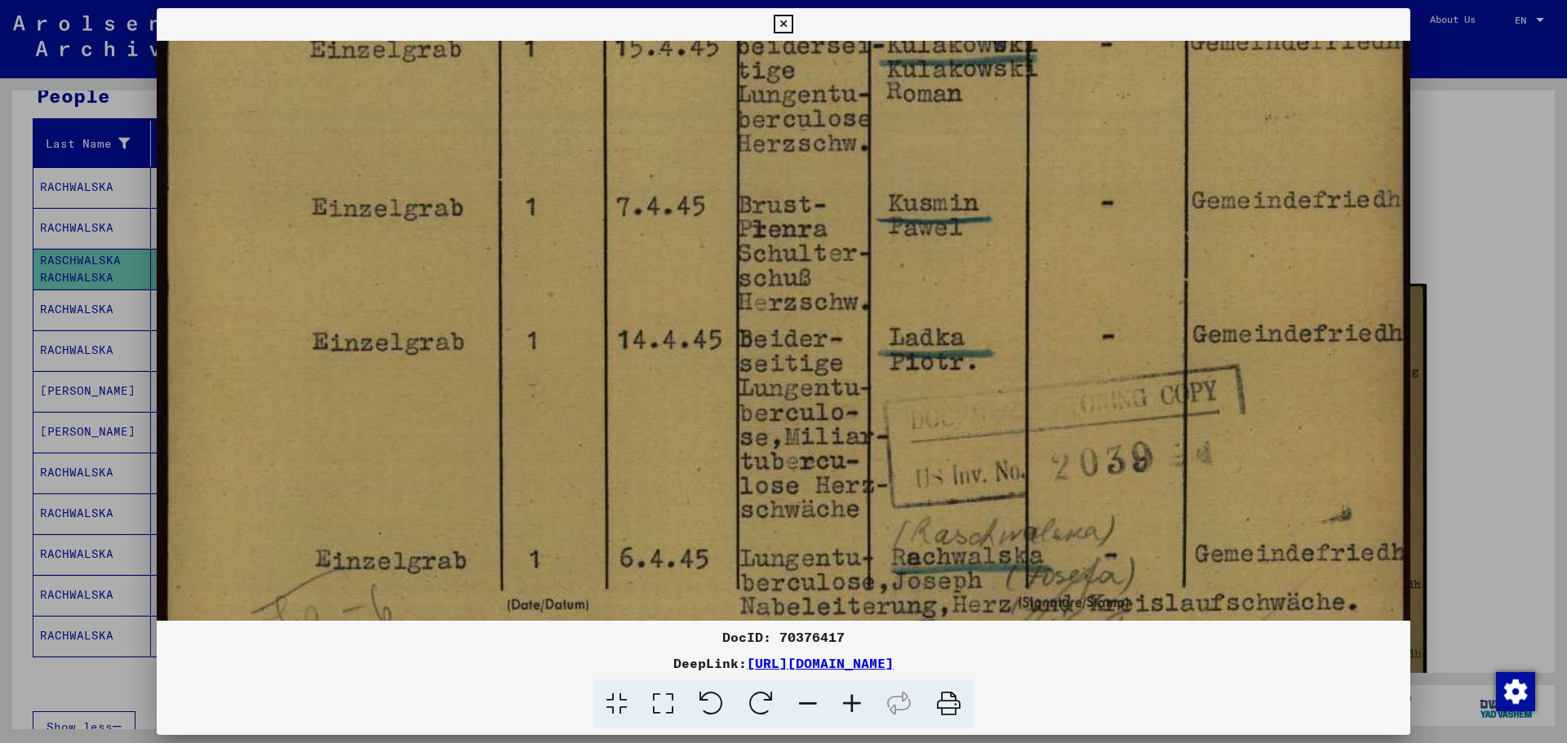
scroll to position [1159, 0]
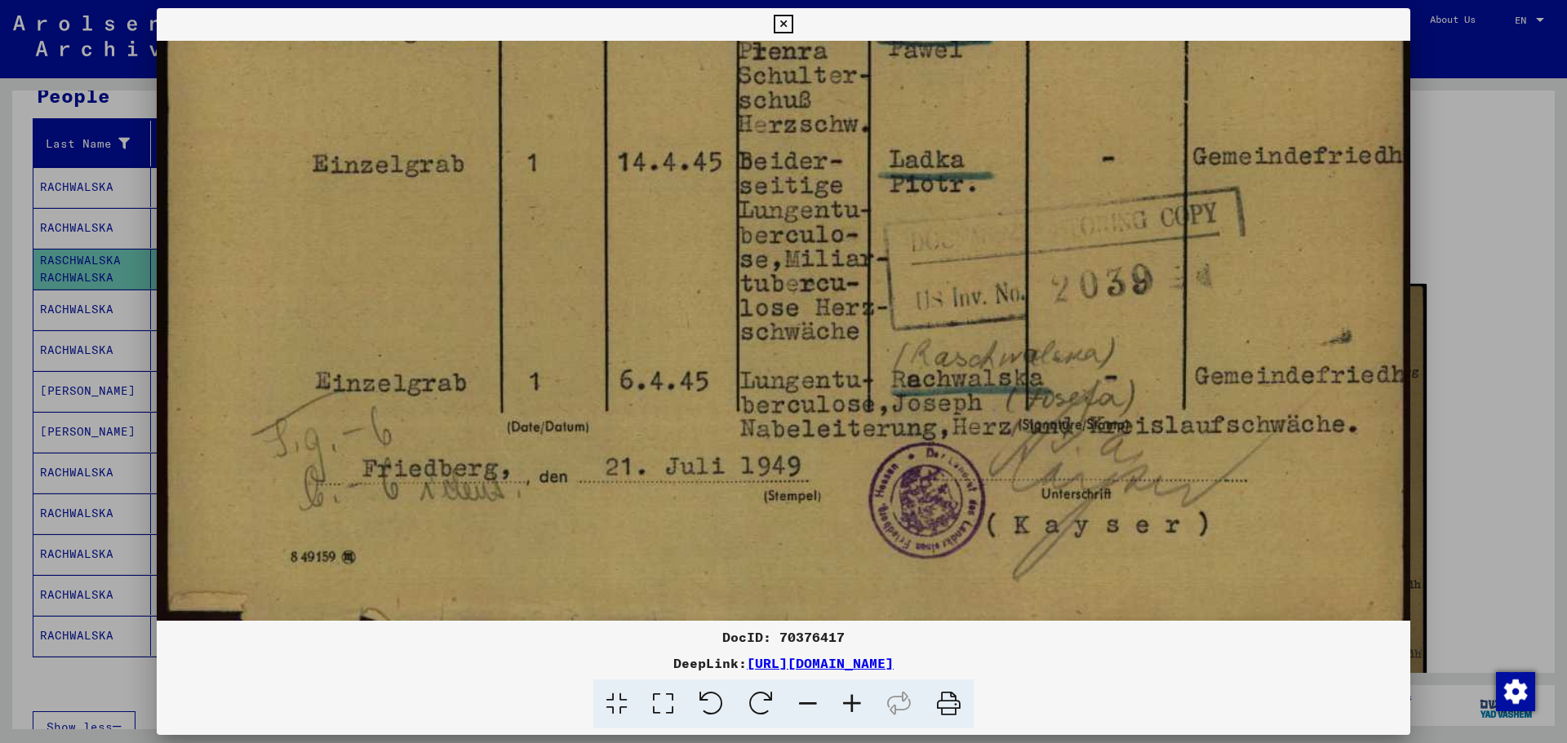
drag, startPoint x: 643, startPoint y: 286, endPoint x: 651, endPoint y: 113, distance: 173.2
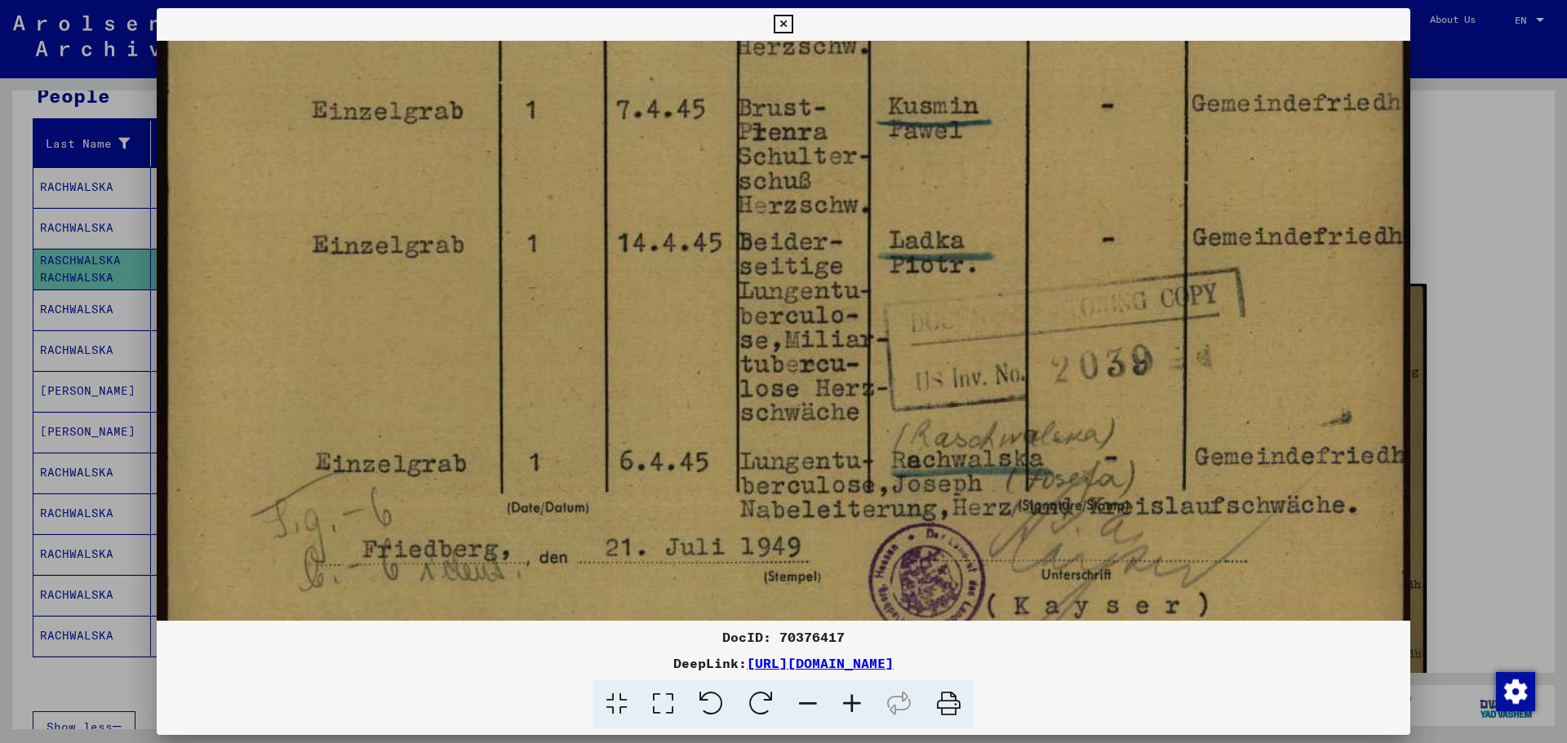
click at [1495, 299] on div at bounding box center [783, 371] width 1567 height 743
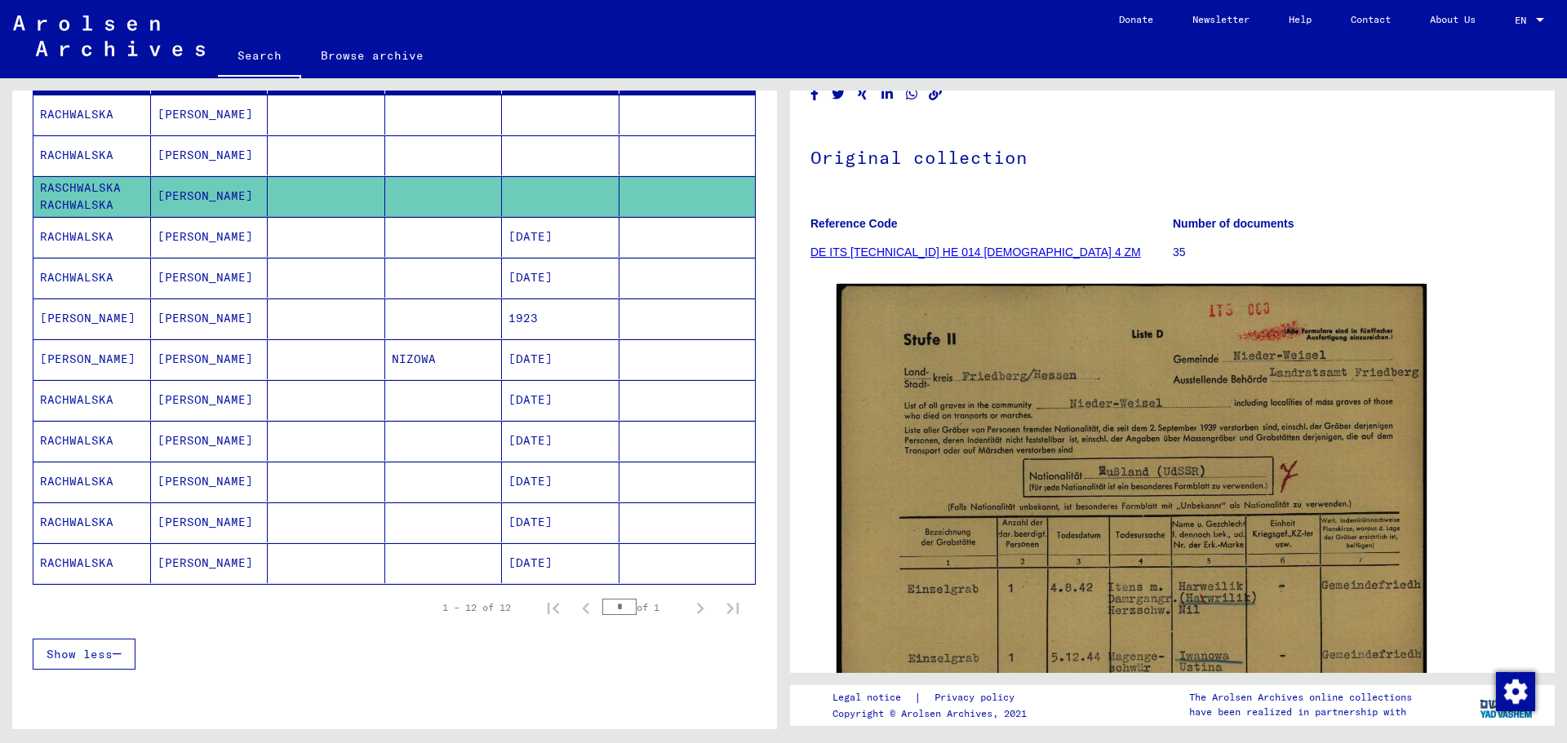
scroll to position [298, 0]
